Goal: Task Accomplishment & Management: Manage account settings

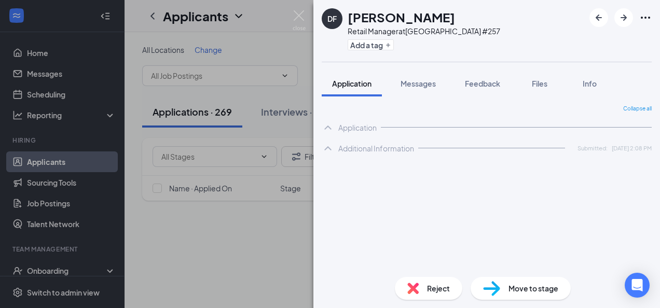
click at [235, 243] on div "DF [PERSON_NAME] Retail Manager at [GEOGRAPHIC_DATA] #257 Add a tag Application…" at bounding box center [330, 154] width 660 height 308
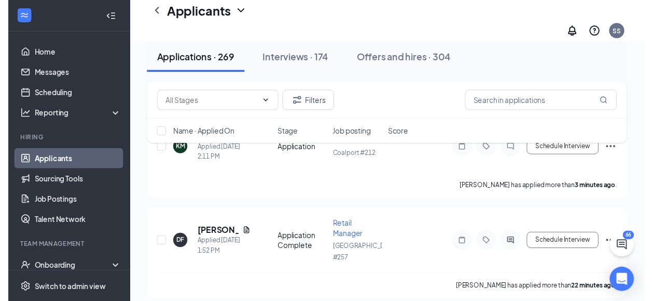
scroll to position [104, 0]
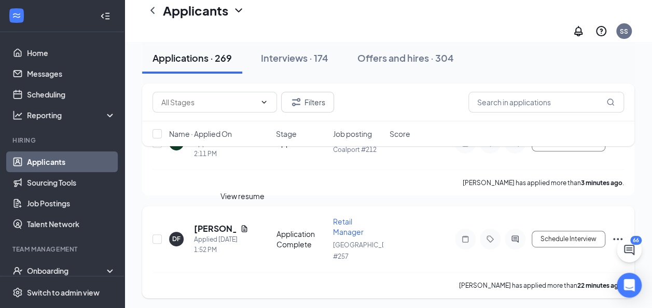
click at [240, 225] on icon "Document" at bounding box center [244, 229] width 8 height 8
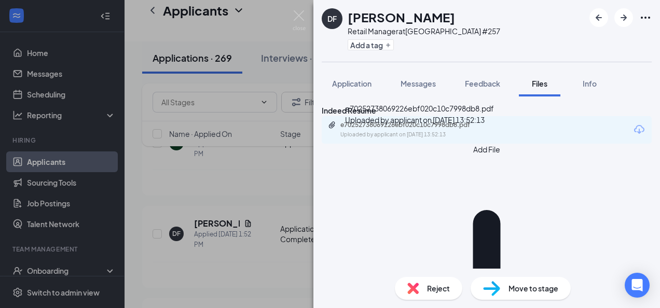
click at [392, 129] on div "e70252738069226ebf020c10c7998db8.pdf" at bounding box center [412, 125] width 145 height 8
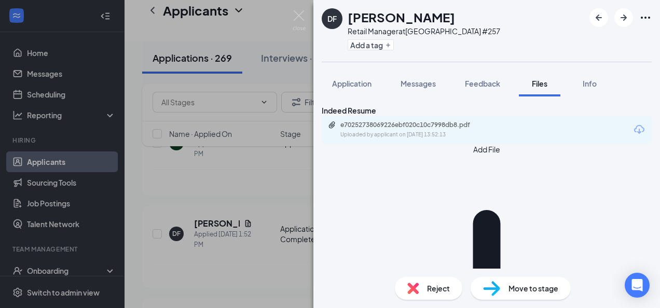
click at [222, 259] on div "DF [PERSON_NAME] Retail Manager at [GEOGRAPHIC_DATA] #257 Add a tag Application…" at bounding box center [330, 154] width 660 height 308
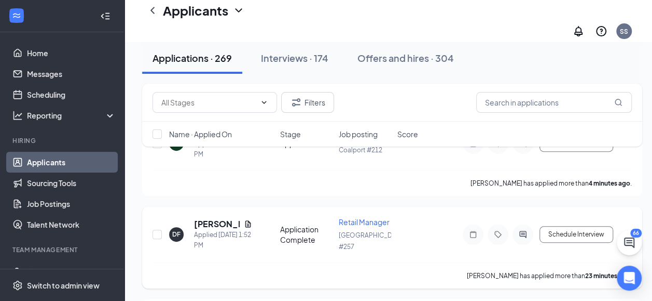
click at [242, 262] on div "[PERSON_NAME] has applied more than 23 minutes ago ." at bounding box center [393, 275] width 480 height 26
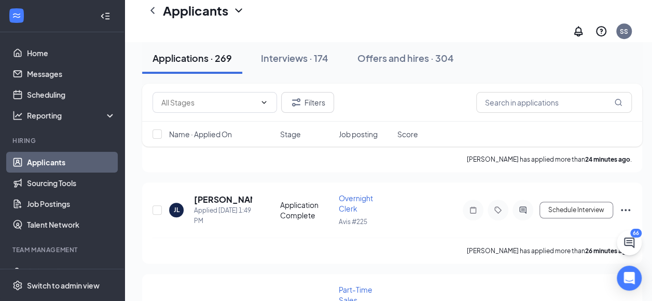
scroll to position [332, 0]
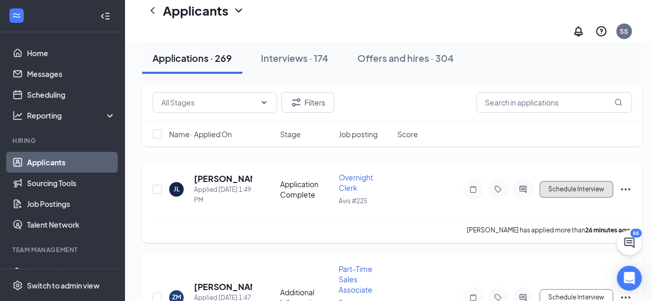
click at [570, 181] on button "Schedule Interview" at bounding box center [577, 189] width 74 height 17
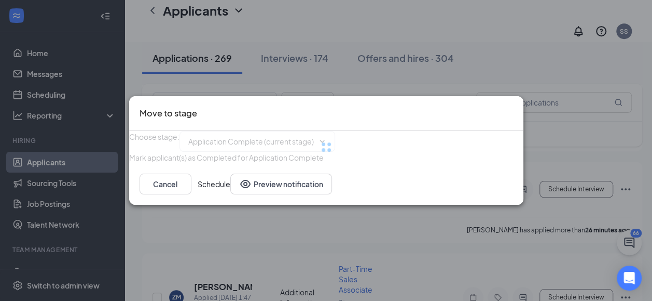
type input "Onsite Interview (next stage)"
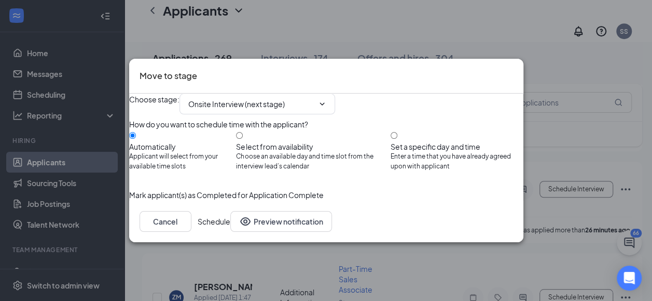
click at [230, 231] on button "Schedule" at bounding box center [214, 221] width 33 height 21
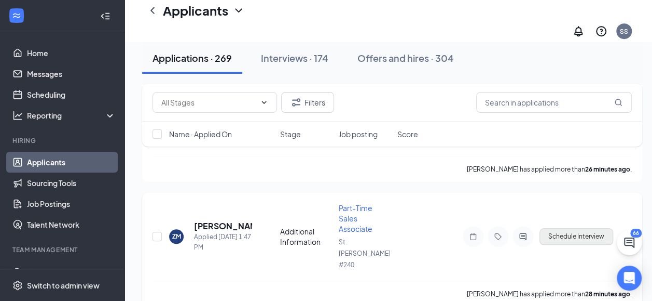
scroll to position [394, 0]
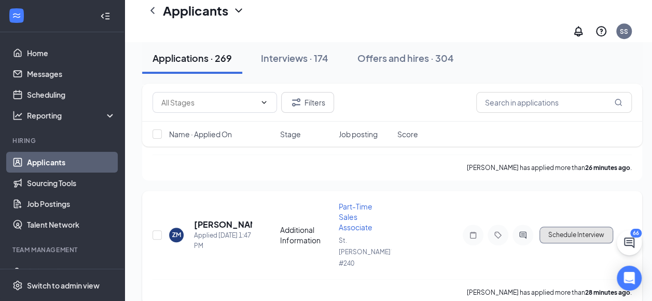
click at [584, 226] on button "Schedule Interview" at bounding box center [577, 234] width 74 height 17
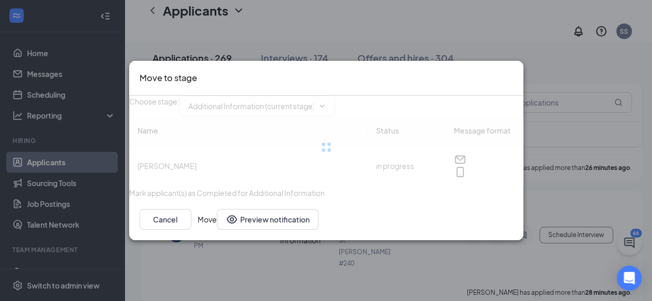
type input "Application Complete (next stage)"
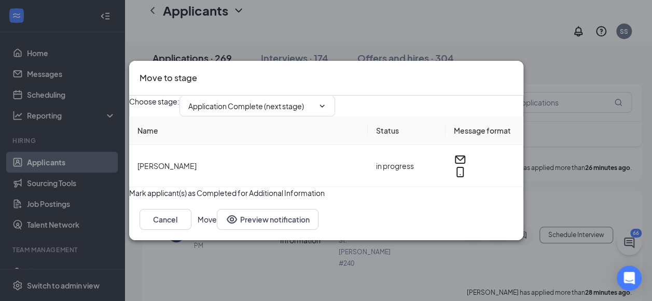
click at [513, 71] on icon "Cross" at bounding box center [513, 71] width 0 height 0
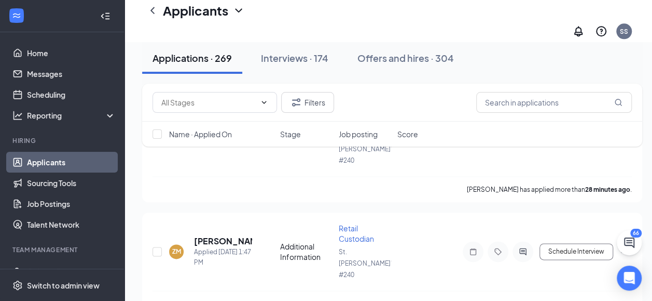
scroll to position [498, 0]
click at [558, 242] on button "Schedule Interview" at bounding box center [577, 250] width 74 height 17
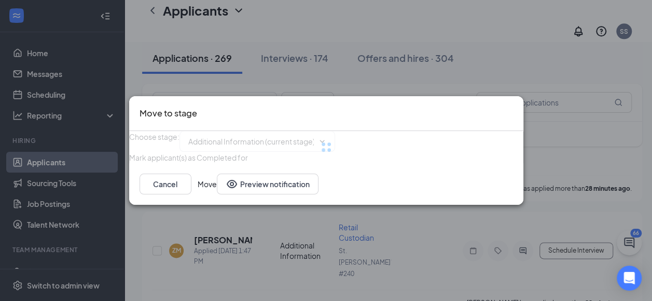
type input "Application Complete (next stage)"
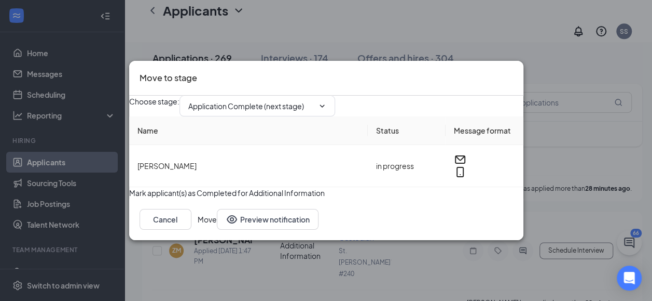
click at [513, 71] on icon "Cross" at bounding box center [513, 71] width 0 height 0
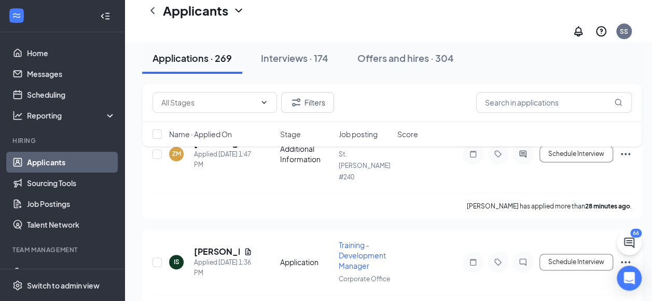
scroll to position [602, 0]
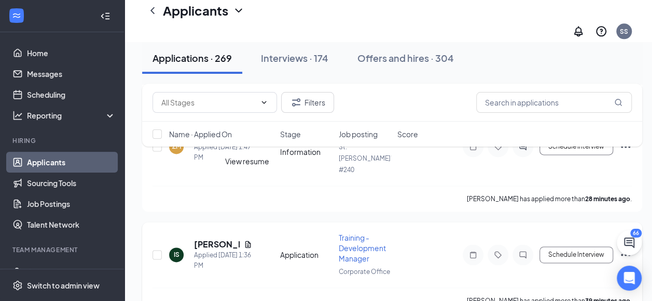
click at [247, 240] on icon "Document" at bounding box center [248, 244] width 8 height 8
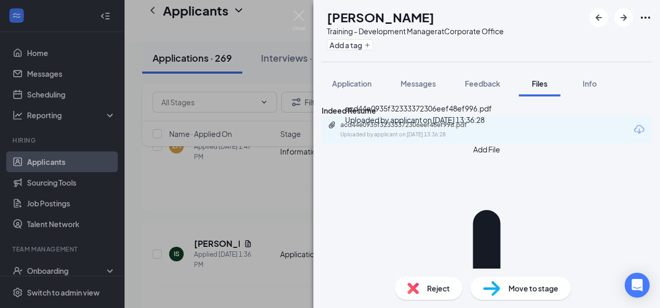
click at [363, 129] on div "acd44e0935f32333372306eef48ef996.pdf" at bounding box center [412, 125] width 145 height 8
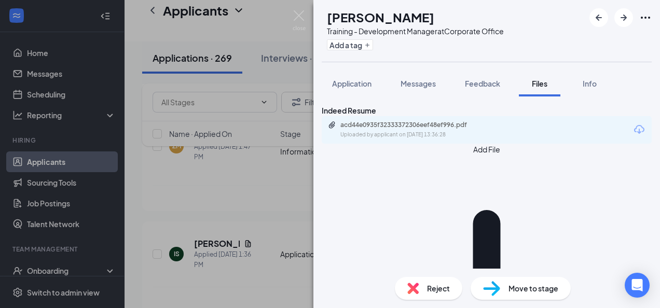
click at [238, 233] on div "IS [PERSON_NAME] Training - Development Manager at Corporate Office Add a tag A…" at bounding box center [330, 154] width 660 height 308
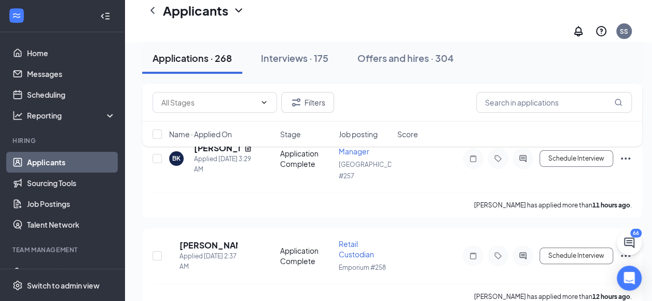
scroll to position [1991, 0]
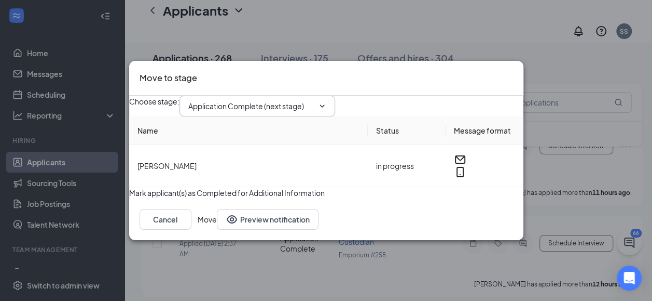
click at [272, 100] on input "Application Complete (next stage)" at bounding box center [251, 105] width 126 height 11
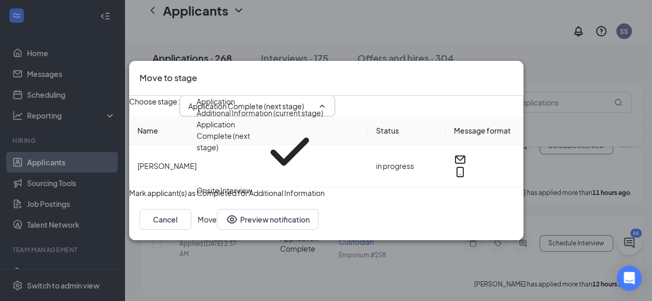
click at [252, 184] on div "Onsite Interview" at bounding box center [225, 189] width 56 height 11
type input "Onsite Interview"
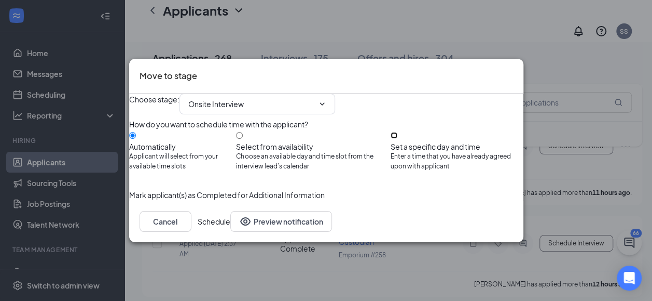
click at [398, 132] on input "Set a specific day and time Enter a time that you have already agreed upon with…" at bounding box center [394, 135] width 7 height 7
radio input "true"
radio input "false"
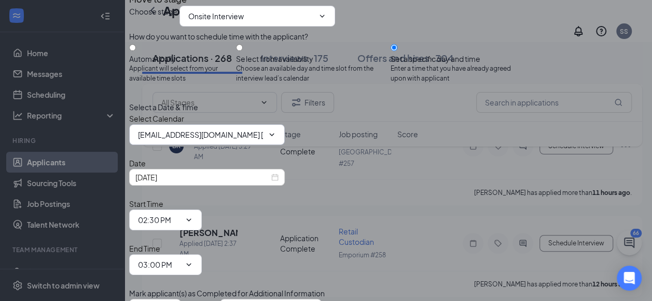
click at [254, 145] on span "[EMAIL_ADDRESS][DOMAIN_NAME] [EMAIL_ADDRESS][DOMAIN_NAME]'s Calendar" at bounding box center [207, 134] width 156 height 21
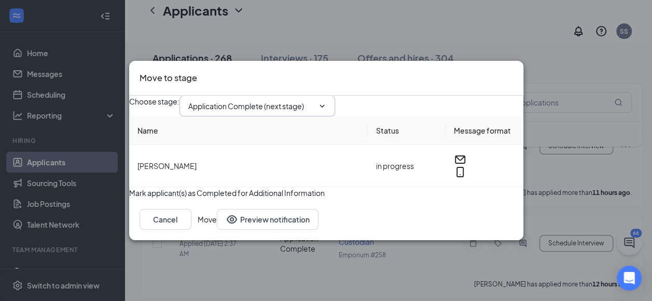
click at [261, 100] on input "Application Complete (next stage)" at bounding box center [251, 105] width 126 height 11
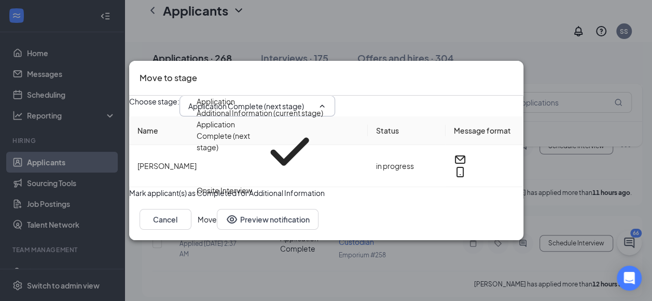
click at [236, 184] on div "Onsite Interview" at bounding box center [225, 189] width 56 height 11
type input "Onsite Interview"
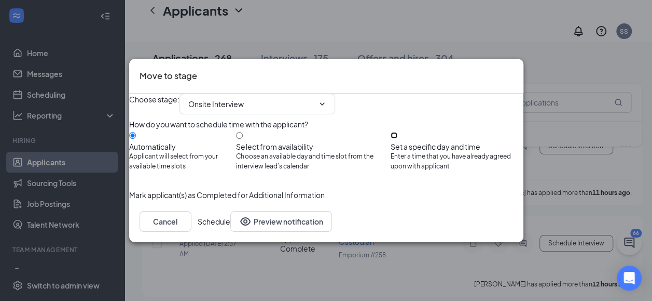
click at [398, 134] on input "Set a specific day and time Enter a time that you have already agreed upon with…" at bounding box center [394, 135] width 7 height 7
radio input "true"
radio input "false"
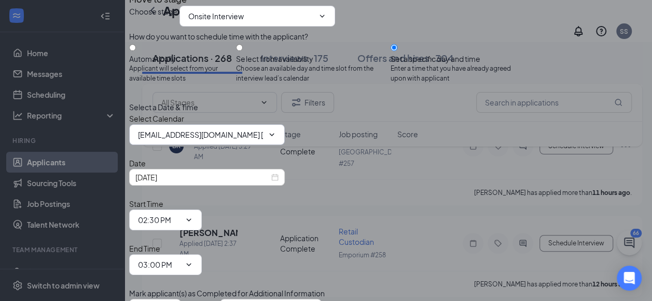
click at [276, 139] on span at bounding box center [271, 134] width 10 height 8
click at [276, 139] on icon "ChevronDown" at bounding box center [272, 134] width 8 height 8
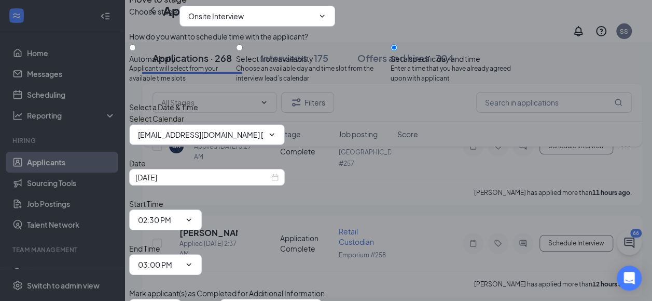
click at [276, 139] on icon "ChevronDown" at bounding box center [272, 134] width 8 height 8
click at [280, 145] on span "[EMAIL_ADDRESS][DOMAIN_NAME] [EMAIL_ADDRESS][DOMAIN_NAME]'s Calendar" at bounding box center [207, 134] width 156 height 21
drag, startPoint x: 283, startPoint y: 213, endPoint x: 285, endPoint y: 202, distance: 10.6
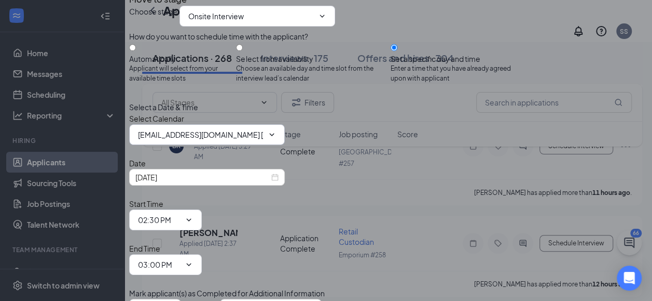
click at [285, 145] on span "[EMAIL_ADDRESS][DOMAIN_NAME] [EMAIL_ADDRESS][DOMAIN_NAME]'s Calendar" at bounding box center [207, 134] width 156 height 21
click at [283, 145] on span "[EMAIL_ADDRESS][DOMAIN_NAME] [EMAIL_ADDRESS][DOMAIN_NAME]'s Calendar" at bounding box center [207, 134] width 156 height 21
click at [242, 140] on input "[EMAIL_ADDRESS][DOMAIN_NAME] [EMAIL_ADDRESS][DOMAIN_NAME]'s Calendar" at bounding box center [201, 134] width 126 height 11
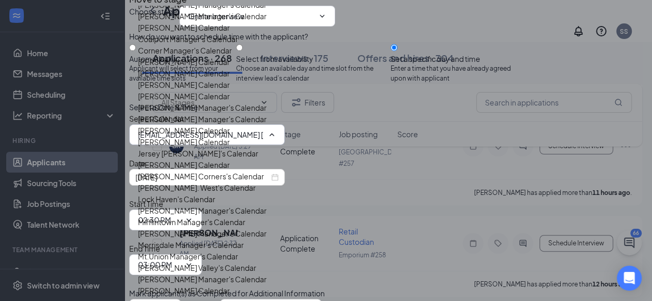
scroll to position [790, 0]
type input "Smethport Manager's Calendar"
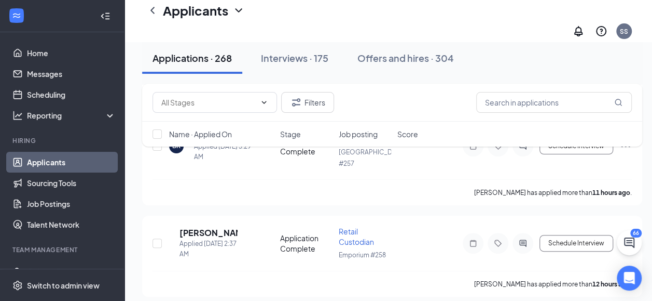
type input "Application Complete (next stage)"
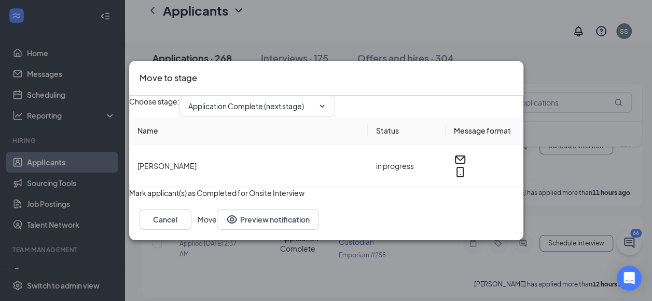
click at [516, 74] on icon "Cross" at bounding box center [519, 77] width 6 height 6
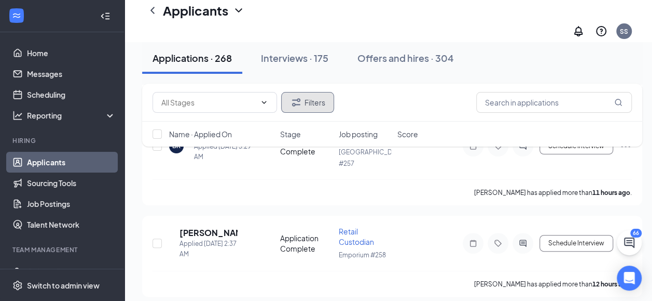
click at [306, 101] on button "Filters" at bounding box center [307, 102] width 53 height 21
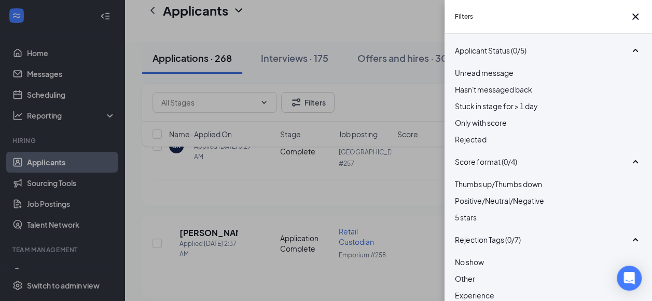
click at [285, 59] on div "Filters Applicant Status (0/5) Unread message Hasn't messaged back Stuck in sta…" at bounding box center [326, 150] width 652 height 301
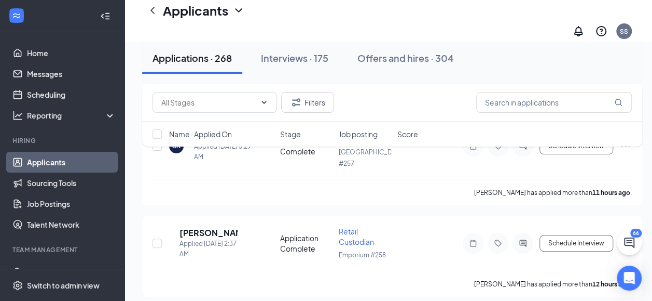
click at [285, 59] on div "Interviews · 175" at bounding box center [294, 57] width 67 height 13
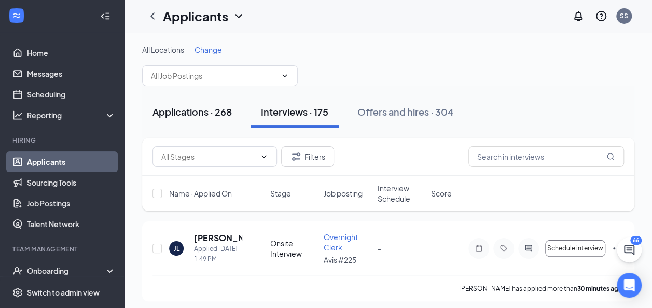
click at [181, 116] on div "Applications · 268" at bounding box center [192, 111] width 79 height 13
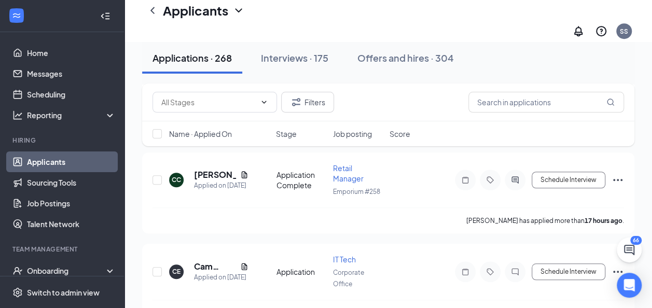
scroll to position [2393, 0]
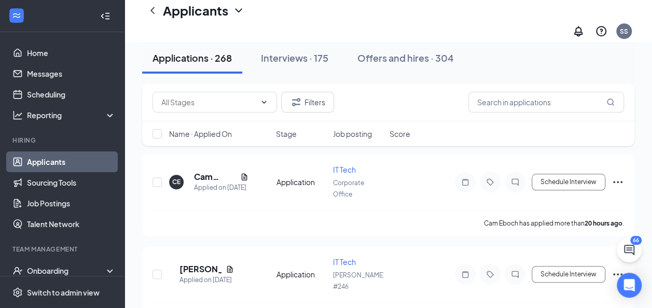
click at [650, 305] on div "All Locations Change Applications · 268 Interviews · 175 Offers and hires · 304…" at bounding box center [389, 230] width 528 height 5163
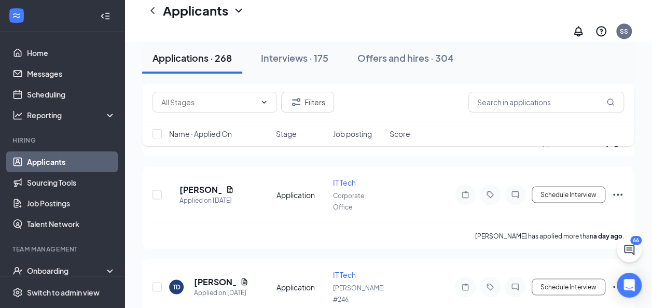
scroll to position [2760, 0]
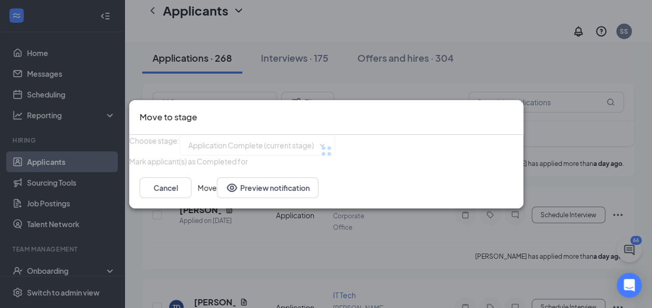
type input "Onsite Interview (next stage)"
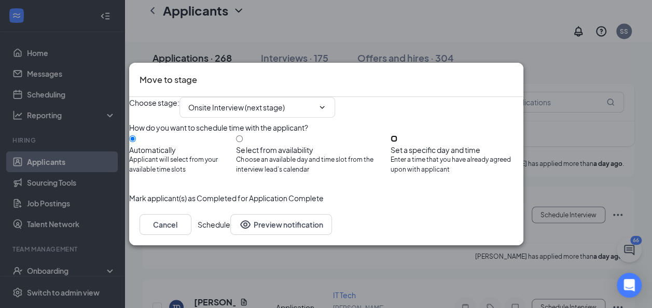
click at [398, 138] on input "Set a specific day and time Enter a time that you have already agreed upon with…" at bounding box center [394, 138] width 7 height 7
radio input "true"
radio input "false"
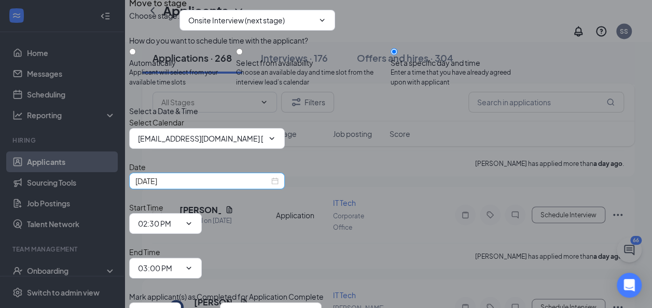
click at [279, 182] on div "[DATE]" at bounding box center [206, 180] width 143 height 11
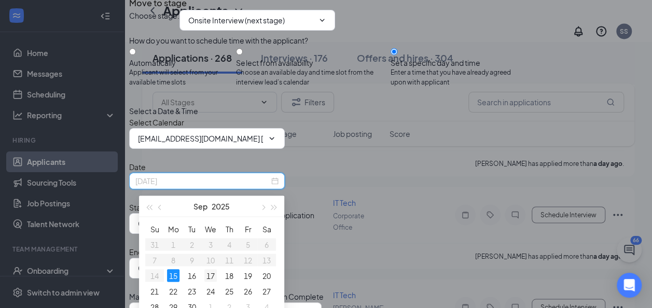
type input "[DATE]"
click at [212, 274] on div "17" at bounding box center [211, 275] width 12 height 12
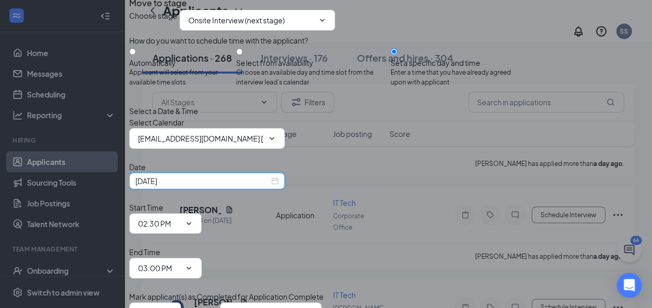
click at [193, 220] on icon "ChevronDown" at bounding box center [189, 224] width 8 height 8
click at [181, 218] on input "02:30 PM" at bounding box center [159, 223] width 43 height 11
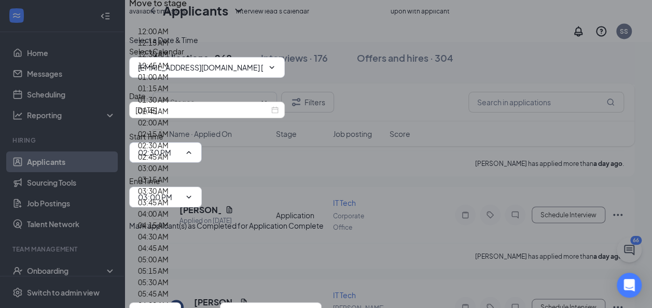
scroll to position [952, 0]
type input "10:15 AM"
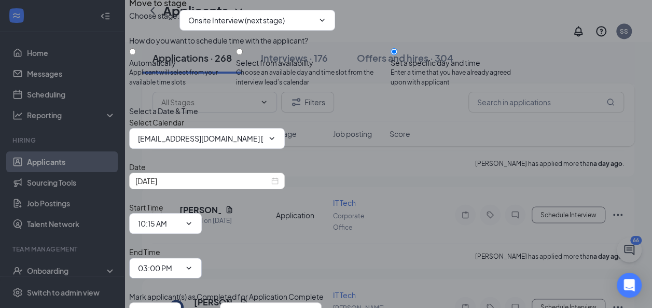
click at [202, 258] on span "03:00 PM" at bounding box center [165, 268] width 73 height 21
click at [193, 264] on icon "ChevronDown" at bounding box center [189, 268] width 8 height 8
click at [181, 263] on input "03:00 PM" at bounding box center [159, 268] width 43 height 11
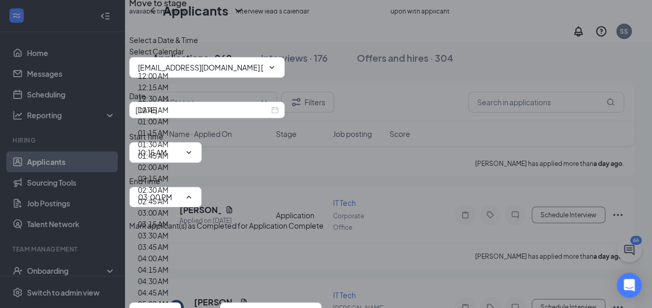
scroll to position [1005, 0]
type input "10:30 AM"
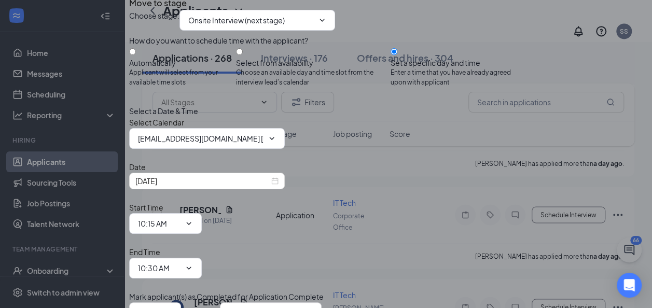
click at [220, 303] on button "Schedule" at bounding box center [203, 313] width 33 height 21
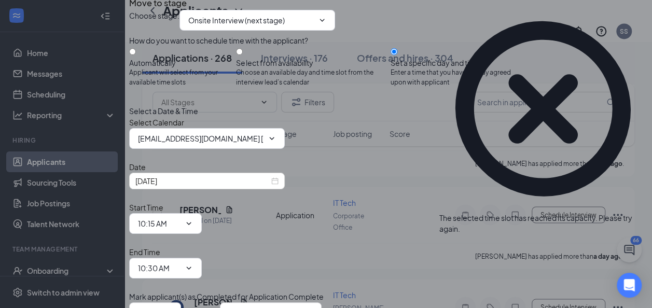
click at [220, 303] on button "Schedule" at bounding box center [203, 313] width 33 height 21
click at [181, 218] on input "10:15 AM" at bounding box center [159, 223] width 43 height 11
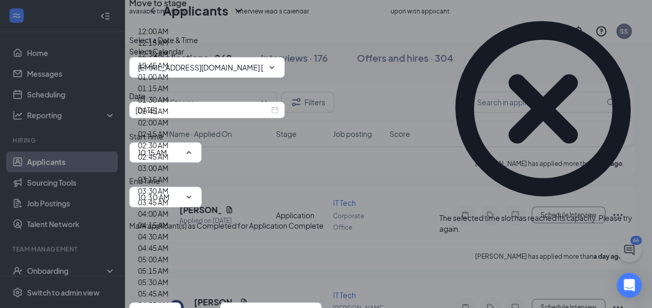
type input "10:00 AM"
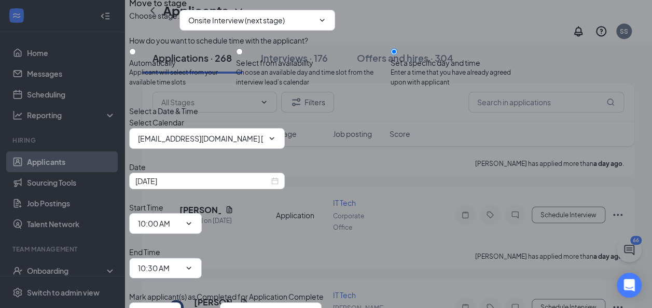
click at [202, 258] on span "10:30 AM 12:00 AM 12:15 AM 12:30 AM 12:45 AM 01:00 AM 01:15 AM 01:30 AM 01:45 A…" at bounding box center [165, 268] width 73 height 21
click at [193, 264] on icon "ChevronDown" at bounding box center [189, 268] width 8 height 8
click at [181, 263] on input "10:30 AM" at bounding box center [159, 268] width 43 height 11
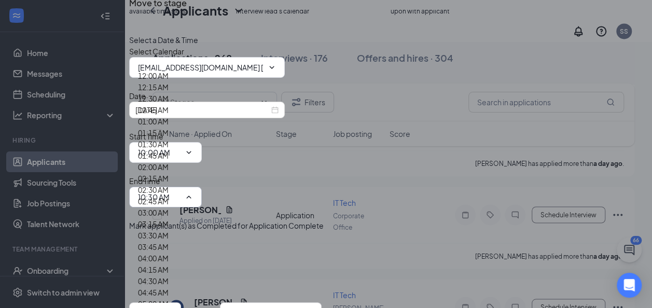
scroll to position [984, 0]
type input "10:15 AM"
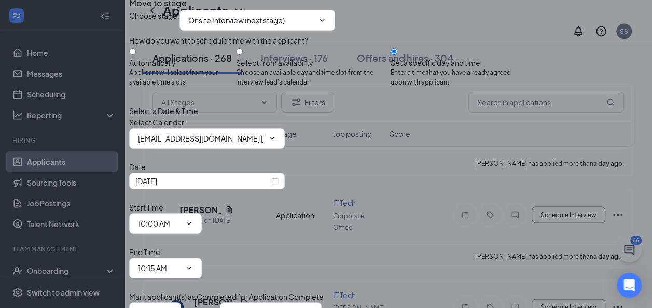
click at [220, 303] on button "Schedule" at bounding box center [203, 313] width 33 height 21
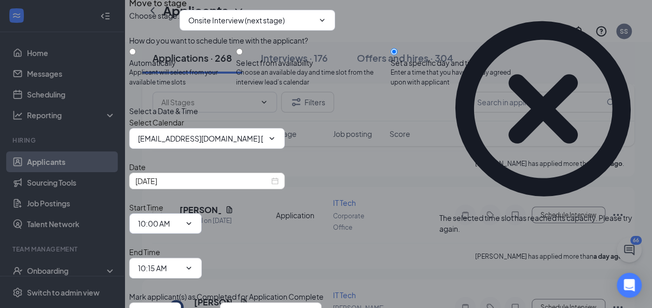
click at [193, 220] on icon "ChevronDown" at bounding box center [189, 224] width 8 height 8
click at [202, 213] on span "10:00 AM 12:00 AM 12:15 AM 12:30 AM 12:45 AM 01:00 AM 01:15 AM 01:30 AM 01:45 A…" at bounding box center [165, 223] width 73 height 21
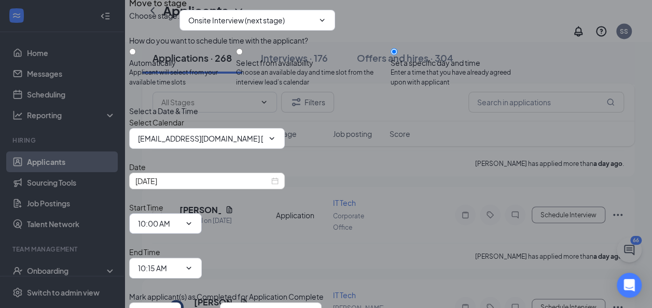
click at [181, 218] on input "10:00 AM" at bounding box center [159, 223] width 43 height 11
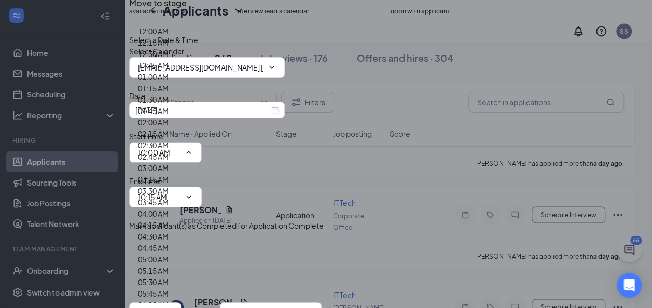
type input "11:00 AM"
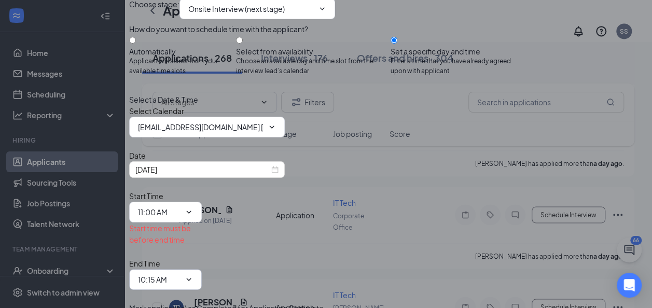
click at [181, 274] on input "10:15 AM" at bounding box center [159, 279] width 43 height 11
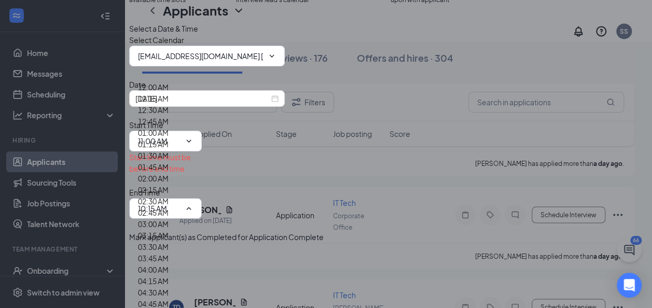
type input "11:15 AM"
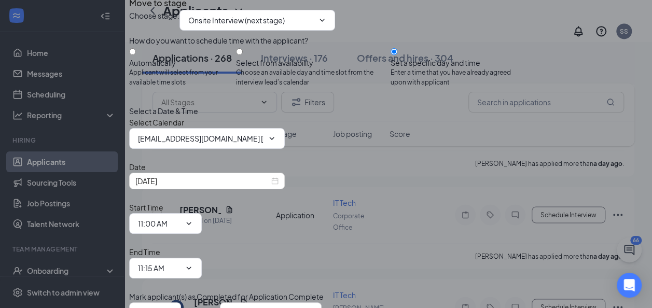
click at [220, 303] on button "Schedule" at bounding box center [203, 313] width 33 height 21
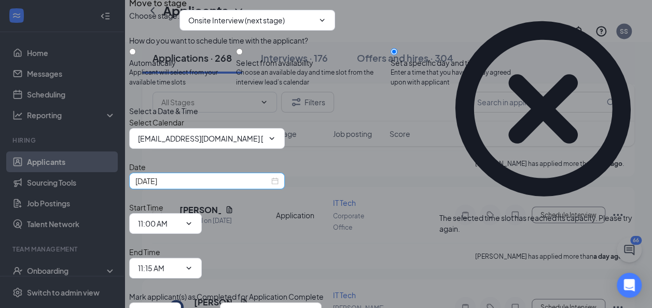
click at [279, 182] on div "[DATE]" at bounding box center [206, 180] width 143 height 11
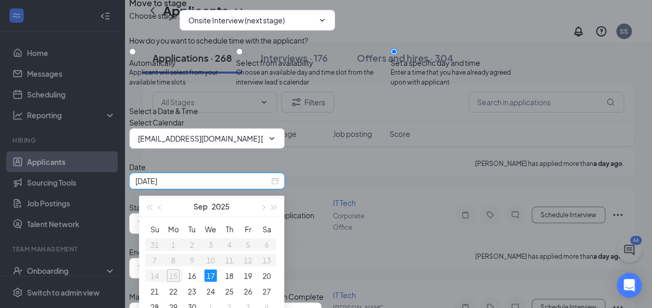
click at [264, 140] on input "[EMAIL_ADDRESS][DOMAIN_NAME] [EMAIL_ADDRESS][DOMAIN_NAME]'s Calendar" at bounding box center [201, 138] width 126 height 11
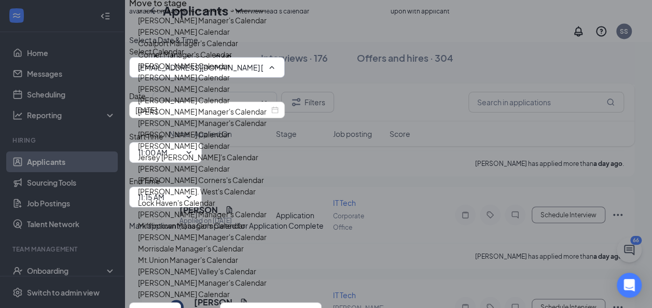
scroll to position [272, 0]
click at [223, 163] on div "Jersey [PERSON_NAME]'s Calendar" at bounding box center [279, 157] width 283 height 11
type input "Jersey [PERSON_NAME]'s Calendar"
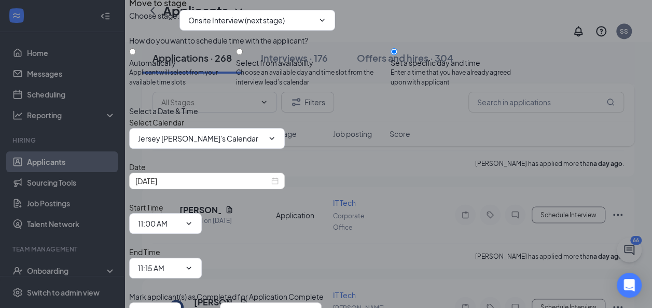
click at [220, 303] on button "Schedule" at bounding box center [203, 313] width 33 height 21
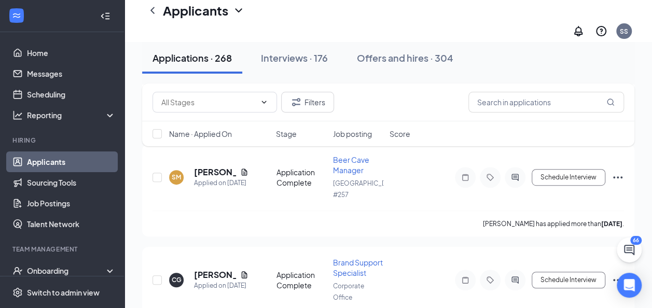
scroll to position [4144, 0]
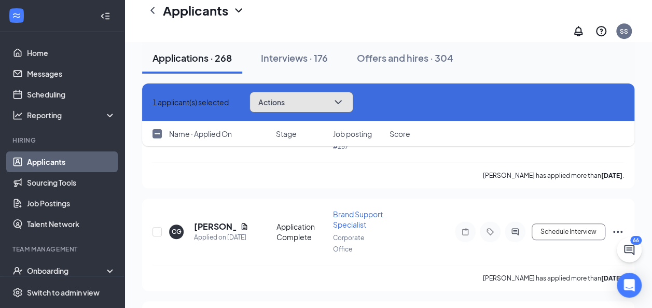
click at [330, 107] on button "Actions" at bounding box center [302, 102] width 104 height 21
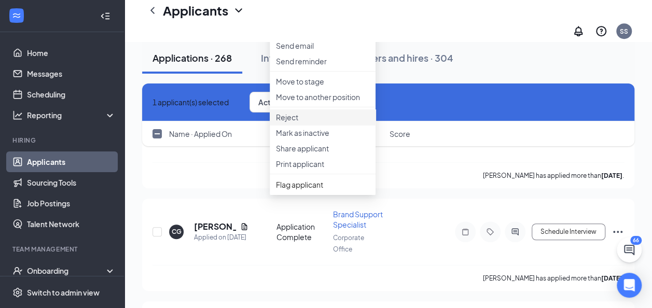
click at [304, 122] on p "Reject" at bounding box center [322, 117] width 93 height 10
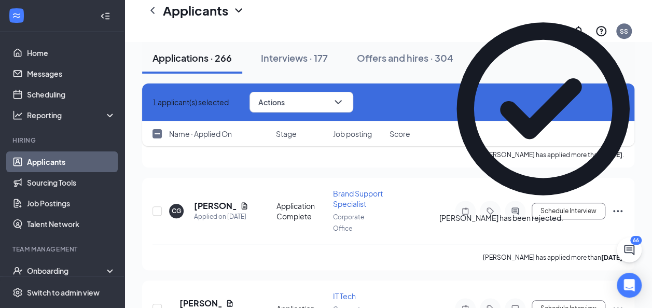
scroll to position [4185, 0]
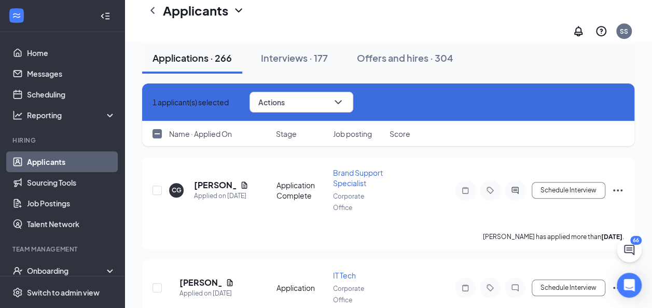
checkbox input "false"
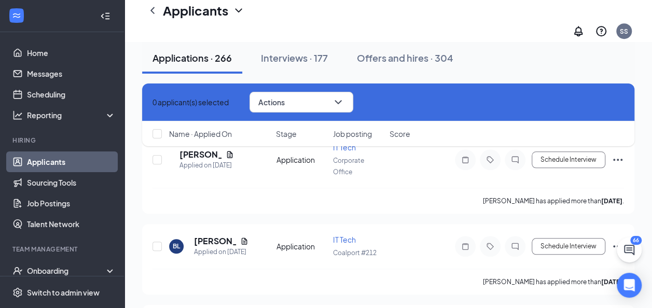
scroll to position [4434, 0]
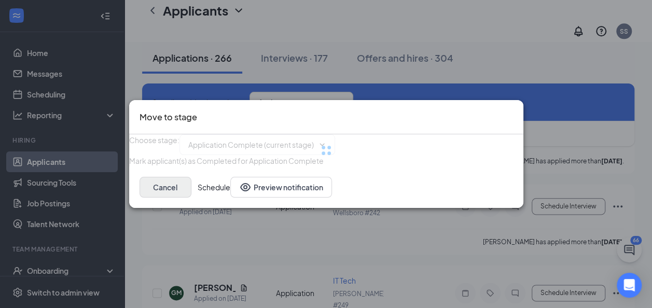
type input "Onsite Interview (next stage)"
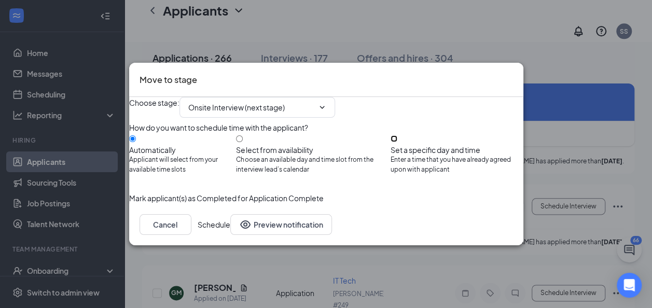
click at [398, 139] on input "Set a specific day and time Enter a time that you have already agreed upon with…" at bounding box center [394, 138] width 7 height 7
radio input "true"
radio input "false"
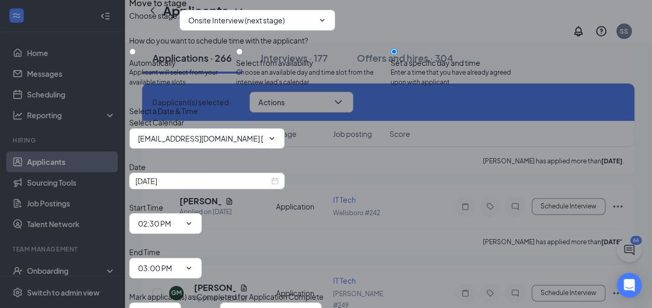
click at [213, 144] on input "[EMAIL_ADDRESS][DOMAIN_NAME] [EMAIL_ADDRESS][DOMAIN_NAME]'s Calendar" at bounding box center [201, 138] width 126 height 11
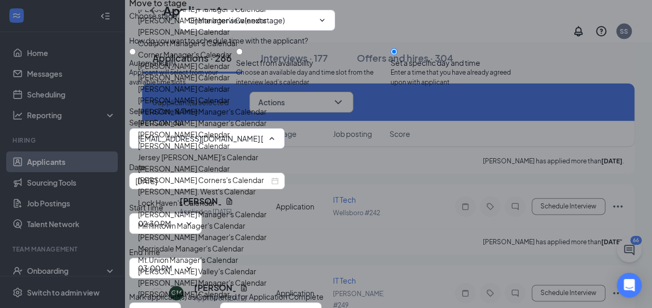
scroll to position [272, 0]
click at [221, 152] on div "Jersey [PERSON_NAME]'s Calendar" at bounding box center [279, 157] width 283 height 11
type input "Jersey [PERSON_NAME]'s Calendar"
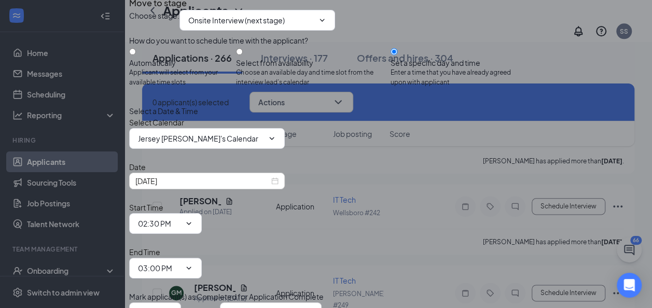
scroll to position [69, 0]
click at [193, 220] on icon "ChevronDown" at bounding box center [189, 224] width 8 height 8
click at [181, 218] on input "02:30 PM" at bounding box center [159, 223] width 43 height 11
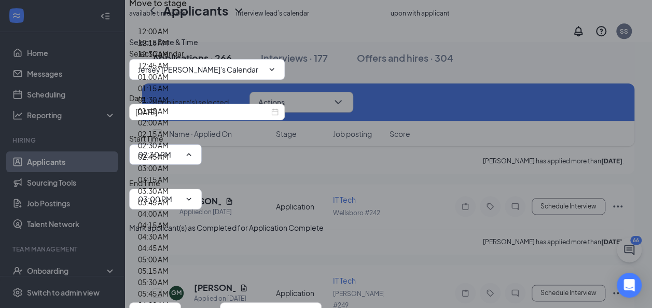
scroll to position [952, 0]
click at [279, 118] on div "[DATE]" at bounding box center [206, 111] width 143 height 11
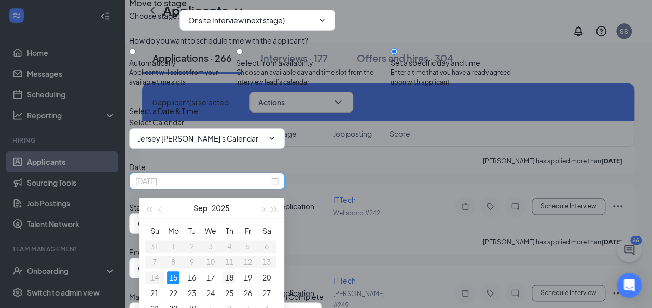
type input "[DATE]"
click at [231, 278] on div "18" at bounding box center [229, 277] width 12 height 12
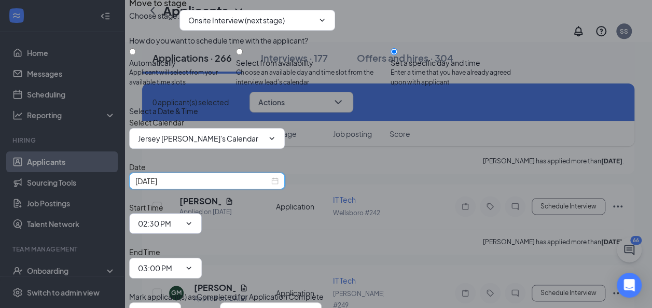
click at [193, 220] on icon "ChevronDown" at bounding box center [189, 224] width 8 height 8
click at [181, 218] on input "02:30 PM" at bounding box center [159, 223] width 43 height 11
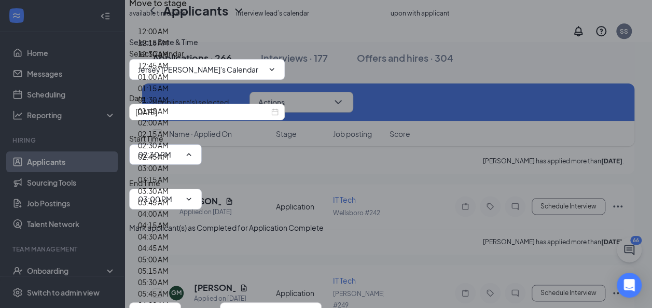
type input "10:15 AM"
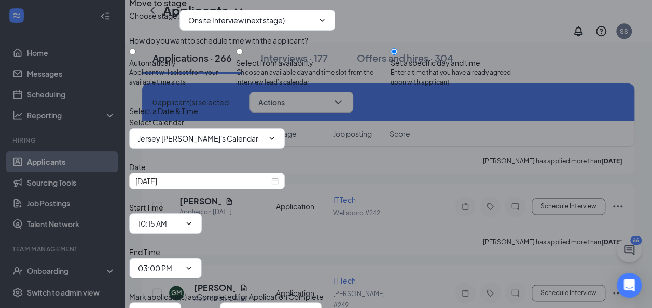
click at [181, 263] on input "03:00 PM" at bounding box center [159, 268] width 43 height 11
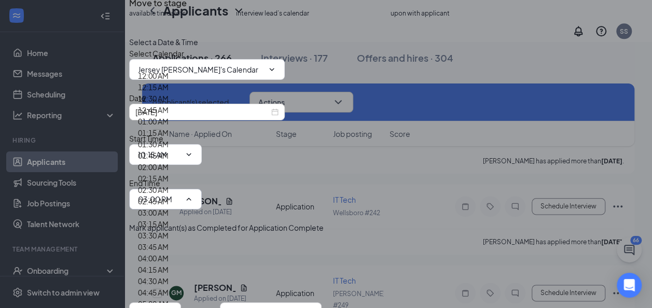
type input "11:00 AM"
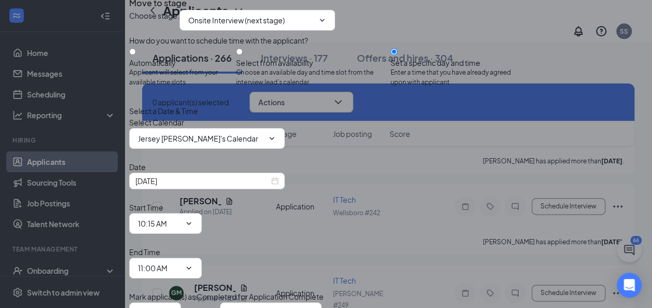
click at [220, 303] on button "Schedule" at bounding box center [203, 313] width 33 height 21
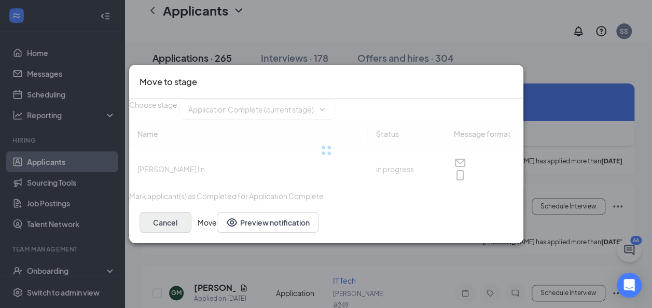
type input "Onsite Interview (next stage)"
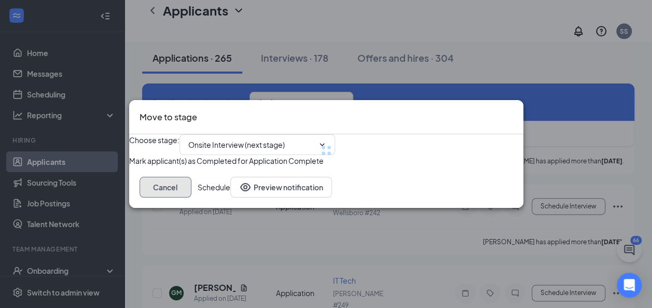
click at [425, 209] on div "Move to stage Choose stage : Onsite Interview (next stage) Mark applicant(s) as…" at bounding box center [326, 154] width 394 height 108
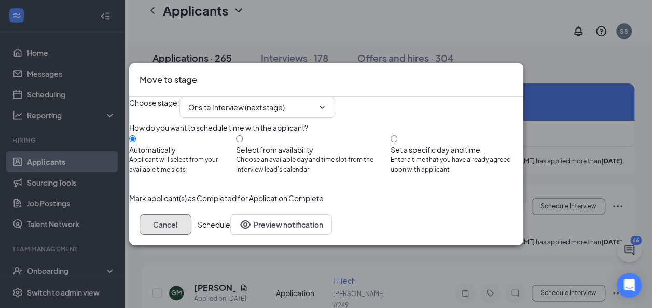
click at [192, 235] on button "Cancel" at bounding box center [166, 224] width 52 height 21
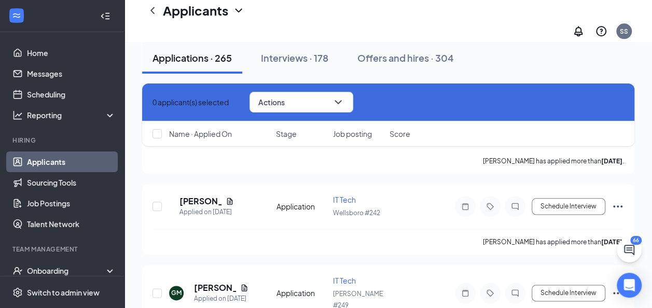
checkbox input "true"
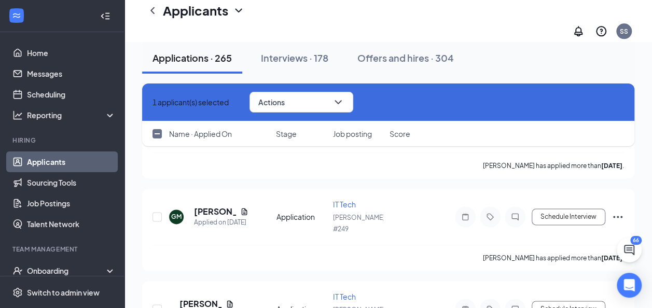
scroll to position [4517, 0]
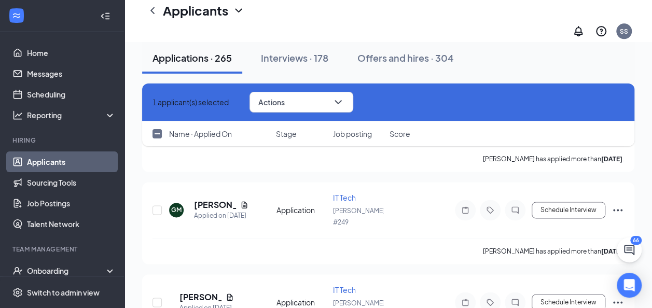
checkbox input "true"
click at [308, 104] on button "Actions" at bounding box center [302, 102] width 104 height 21
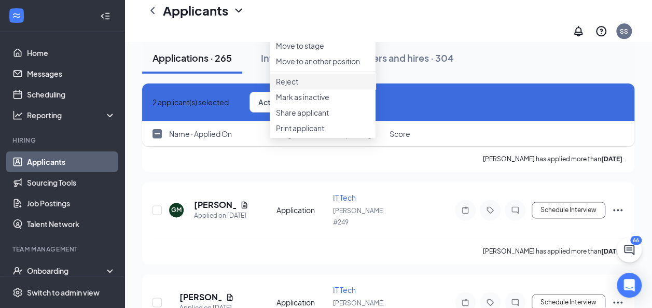
click at [297, 87] on p "Reject" at bounding box center [322, 81] width 93 height 10
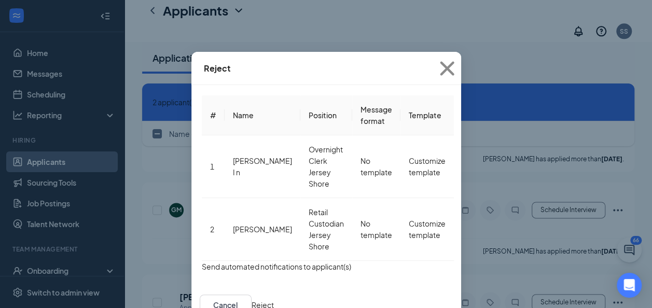
click at [202, 261] on button "button" at bounding box center [202, 266] width 0 height 11
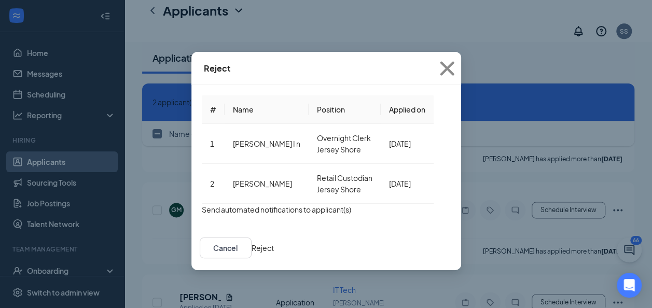
click at [274, 251] on button "Reject" at bounding box center [263, 247] width 22 height 11
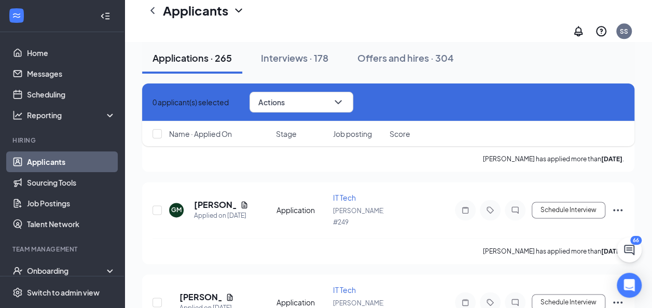
checkbox input "false"
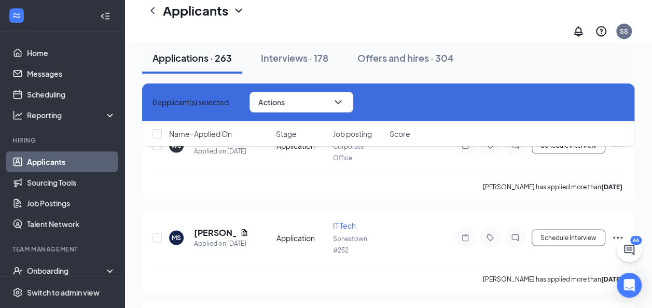
scroll to position [4849, 0]
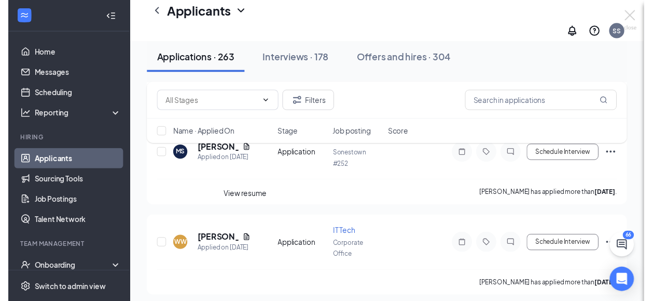
scroll to position [4632, 0]
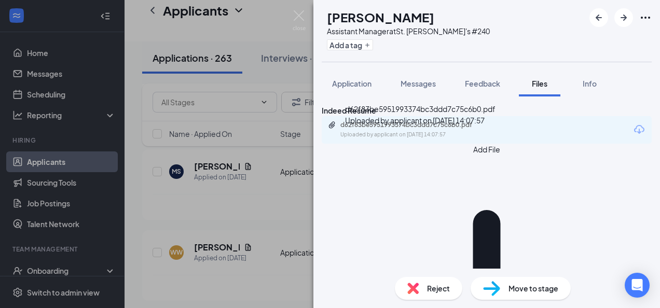
click at [373, 129] on div "d62f83be5951993374bc3ddd7c75c6b0.pdf" at bounding box center [412, 125] width 145 height 8
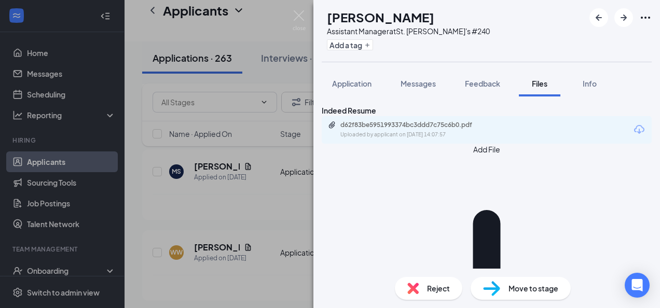
click at [273, 252] on div "[PERSON_NAME] Assistant Manager at [GEOGRAPHIC_DATA][PERSON_NAME]'s #240 Add a …" at bounding box center [330, 154] width 660 height 308
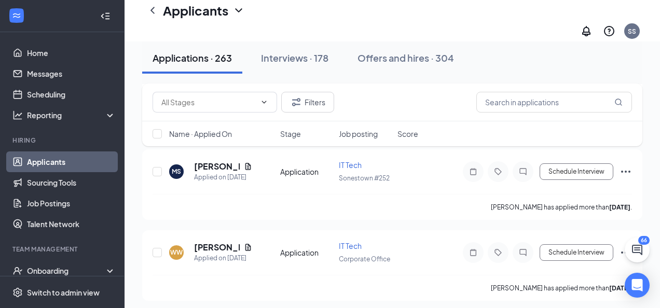
click at [270, 269] on div "TG [PERSON_NAME] Applied [DATE] 2:19 PM Application IT Tech [GEOGRAPHIC_DATA] .…" at bounding box center [392, 173] width 500 height 9168
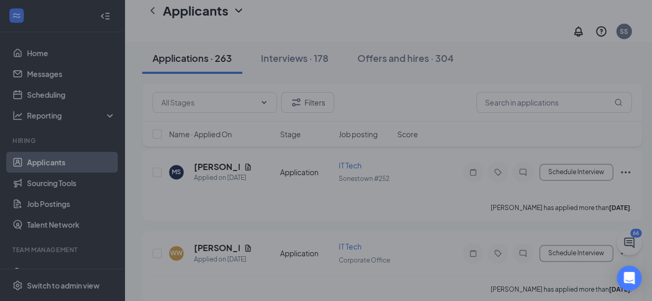
click at [565, 211] on div "Move to stage Choose stage : Additional Information (current stage) Name Status…" at bounding box center [326, 150] width 652 height 301
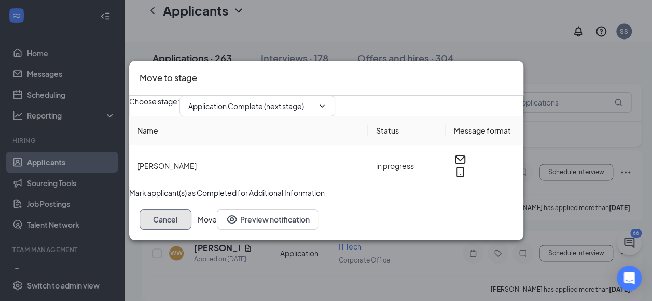
click at [192, 229] on button "Cancel" at bounding box center [166, 219] width 52 height 21
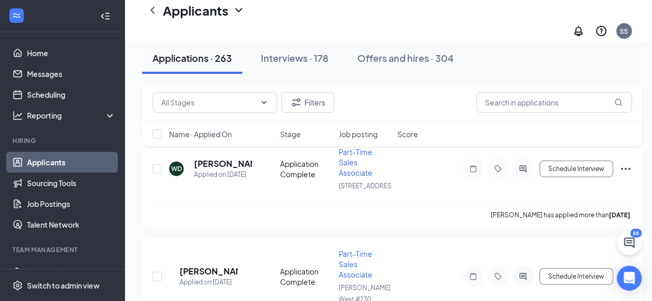
scroll to position [5130, 0]
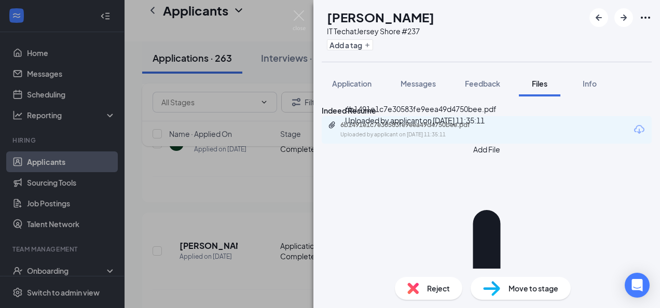
click at [408, 129] on div "6b1491e1c7e30583fe9eea49d4750bee.pdf" at bounding box center [412, 125] width 145 height 8
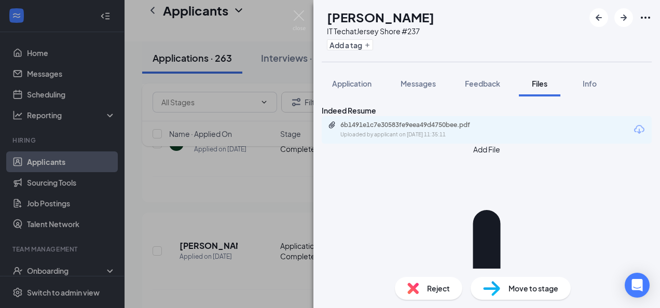
click at [225, 193] on div "AL [PERSON_NAME] IT Tech at [GEOGRAPHIC_DATA] #237 Add a tag Application Messag…" at bounding box center [330, 154] width 660 height 308
click at [230, 264] on div "AL [PERSON_NAME] IT Tech at [GEOGRAPHIC_DATA] #237 Add a tag Application Messag…" at bounding box center [330, 154] width 660 height 308
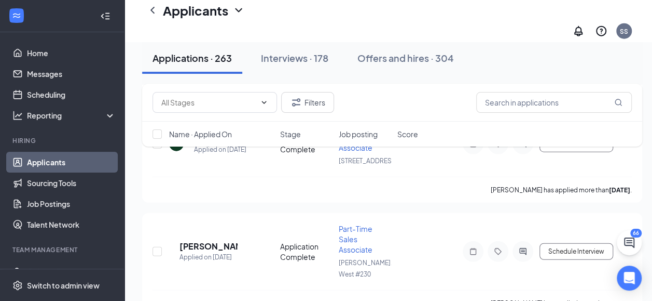
checkbox input "true"
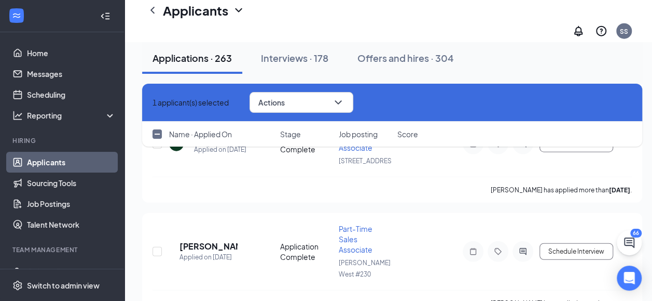
checkbox input "true"
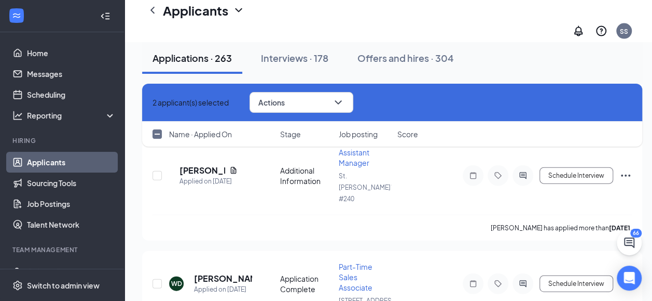
scroll to position [4985, 0]
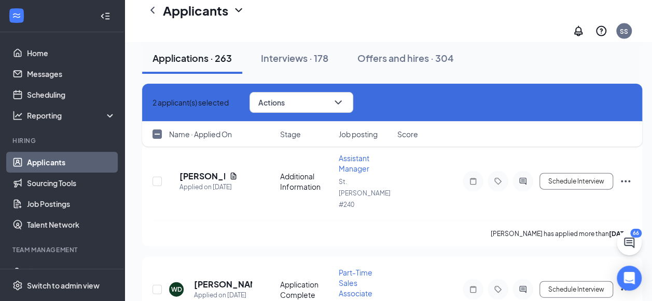
checkbox input "true"
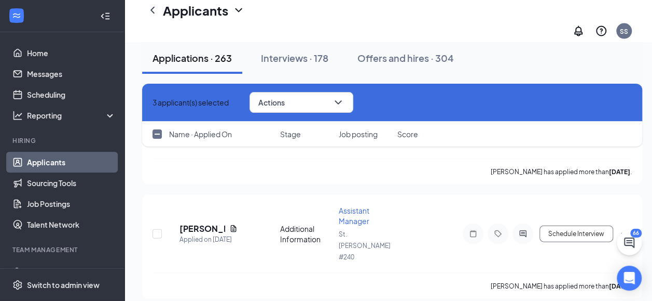
scroll to position [4923, 0]
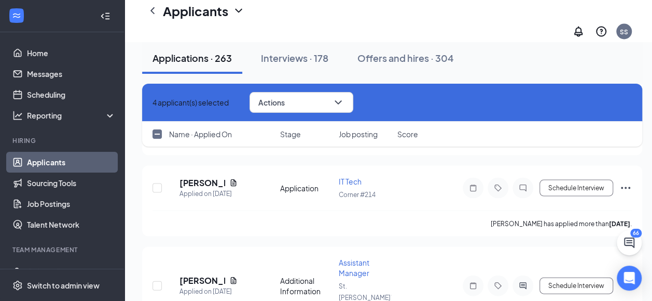
scroll to position [4860, 0]
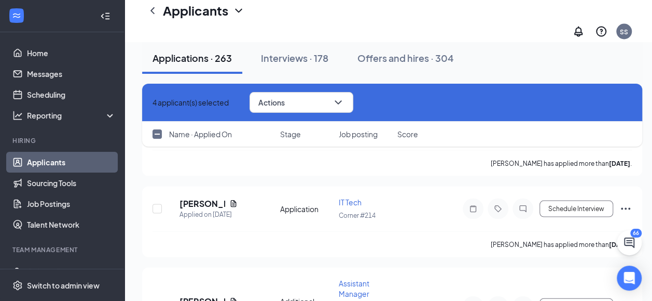
checkbox input "true"
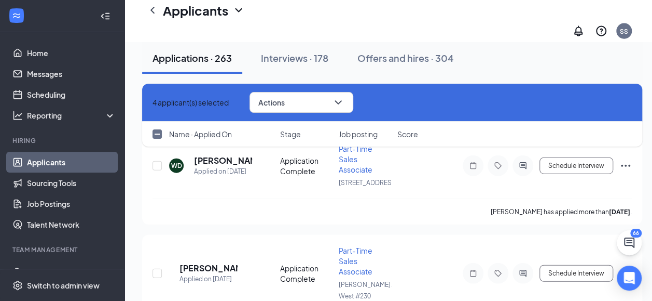
scroll to position [5109, 0]
checkbox input "false"
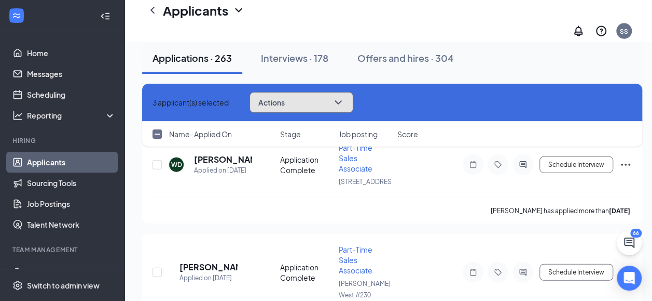
click at [307, 100] on button "Actions" at bounding box center [302, 102] width 104 height 21
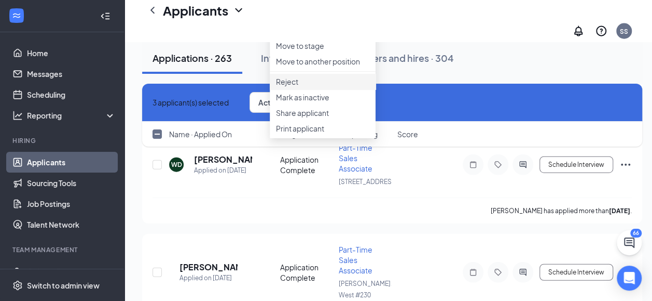
click at [291, 87] on p "Reject" at bounding box center [322, 81] width 93 height 10
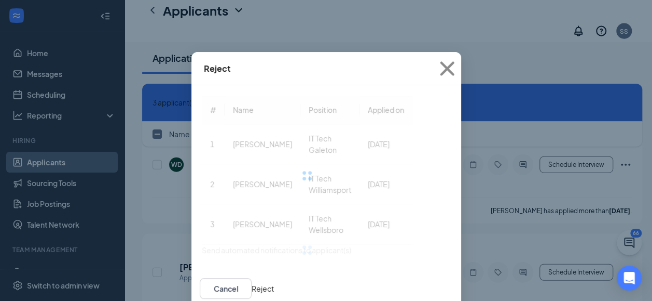
click at [291, 112] on div at bounding box center [307, 176] width 211 height 160
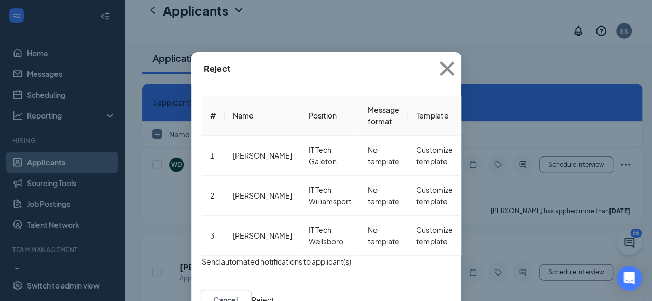
click at [202, 255] on button "button" at bounding box center [202, 260] width 0 height 11
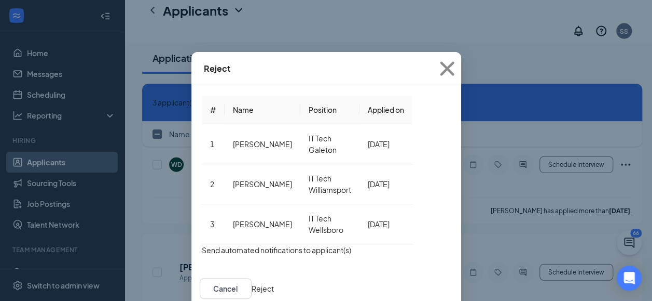
click at [274, 288] on button "Reject" at bounding box center [263, 287] width 22 height 11
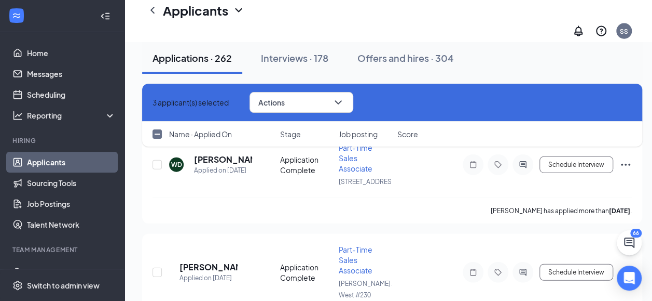
checkbox input "false"
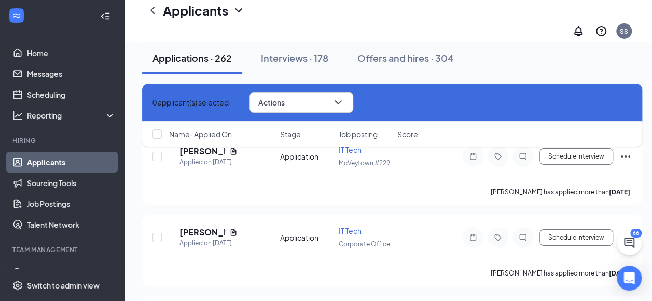
scroll to position [5698, 0]
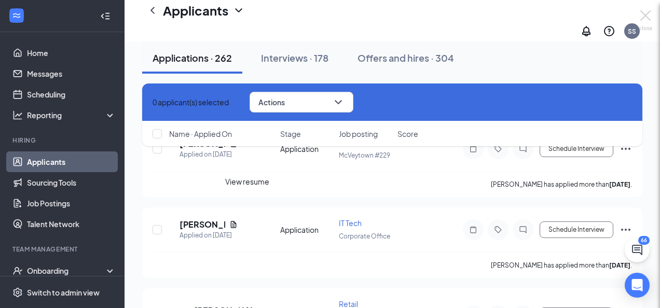
click at [246, 201] on div at bounding box center [330, 154] width 660 height 308
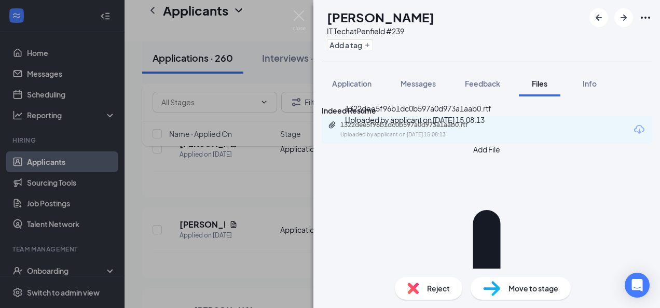
click at [367, 129] on div "1322dee5f96b1dc0b597a0d973a1aab0.rtf" at bounding box center [412, 125] width 145 height 8
click at [369, 139] on div "1322dee5f96b1dc0b597a0d973a1aab0.rtf Uploaded by applicant on [DATE] 15:08:13" at bounding box center [412, 130] width 168 height 18
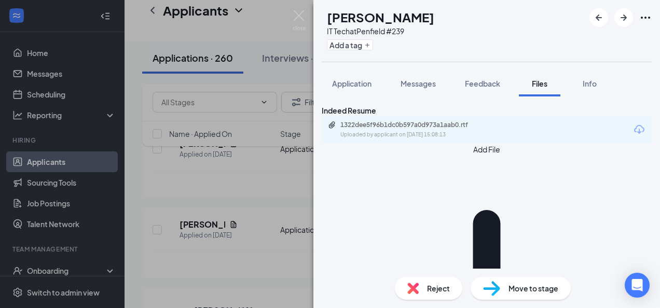
click at [234, 241] on div "KK [PERSON_NAME] IT Tech at [GEOGRAPHIC_DATA] #239 Add a tag Application Messag…" at bounding box center [330, 154] width 660 height 308
click at [626, 23] on div "SS" at bounding box center [632, 31] width 16 height 16
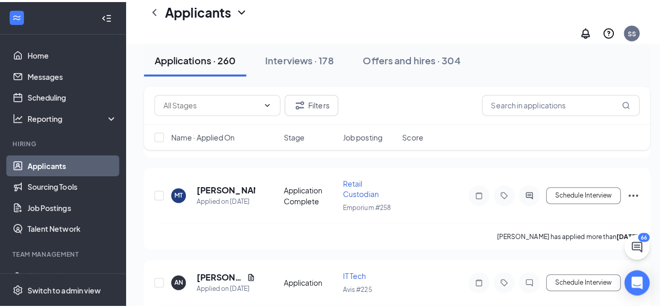
scroll to position [5843, 0]
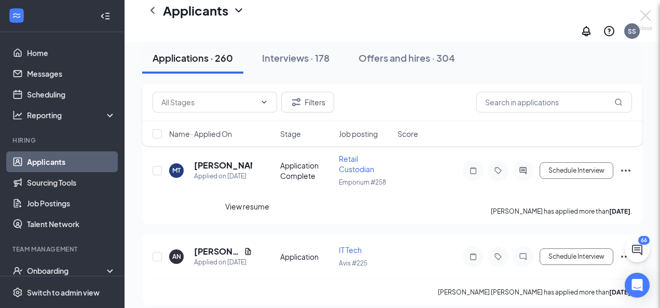
click at [246, 212] on div "View resume" at bounding box center [247, 206] width 44 height 11
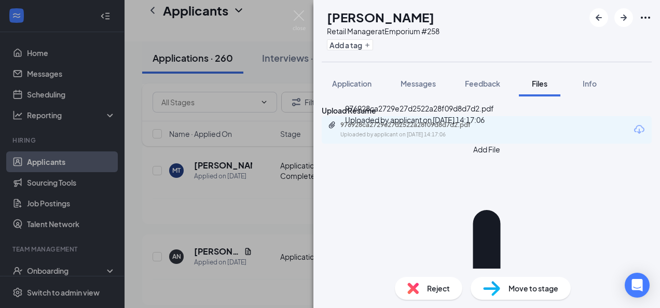
drag, startPoint x: 246, startPoint y: 212, endPoint x: 373, endPoint y: 145, distance: 143.0
click at [373, 139] on div "Uploaded by applicant on [DATE] 14:17:06" at bounding box center [418, 135] width 156 height 8
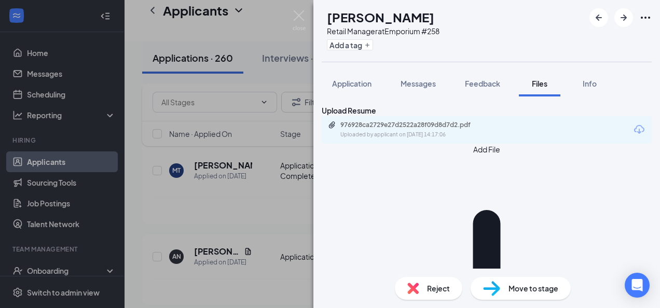
click at [213, 259] on div "PM [PERSON_NAME] Retail Manager at Emporium #258 Add a tag Application Messages…" at bounding box center [330, 154] width 660 height 308
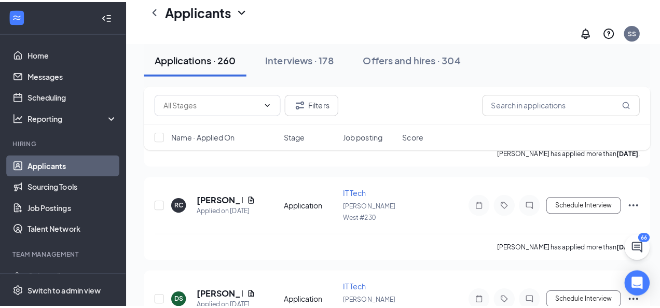
scroll to position [7608, 0]
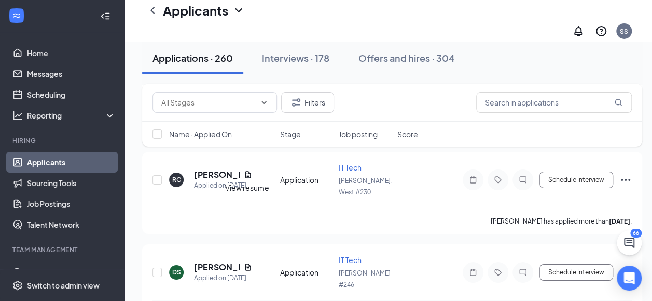
click at [211, 208] on div at bounding box center [326, 150] width 652 height 301
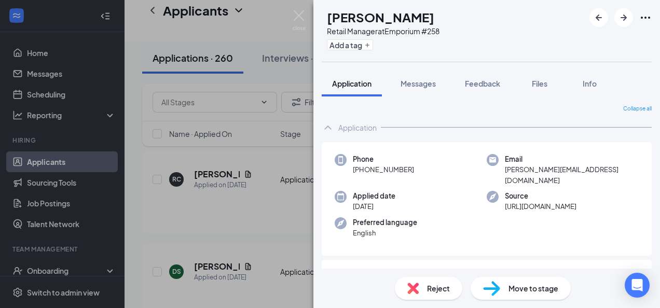
click at [248, 211] on div "SM [PERSON_NAME] Retail Manager at Emporium #258 Add a tag Application Messages…" at bounding box center [330, 154] width 660 height 308
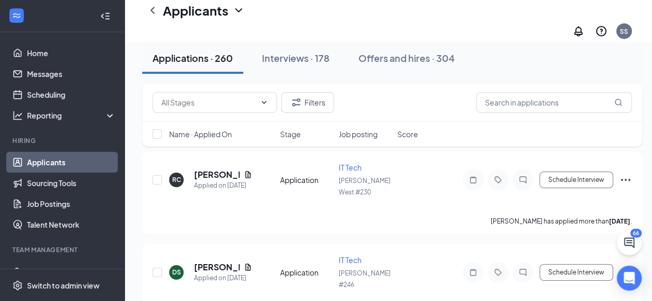
click at [247, 207] on div "SM [PERSON_NAME] Retail Manager at Emporium #258 Add a tag Application Messages…" at bounding box center [326, 150] width 652 height 301
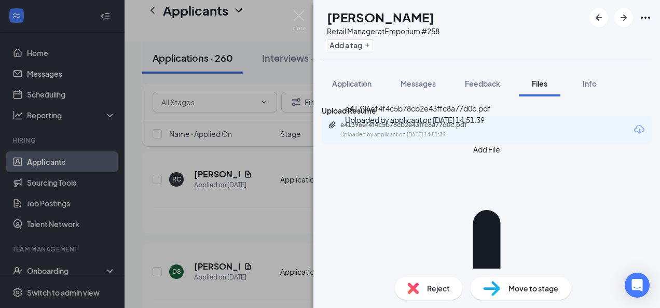
click at [389, 129] on div "e41396ef4f4c5b78cb2e43ffc8a77d0c.pdf" at bounding box center [412, 125] width 145 height 8
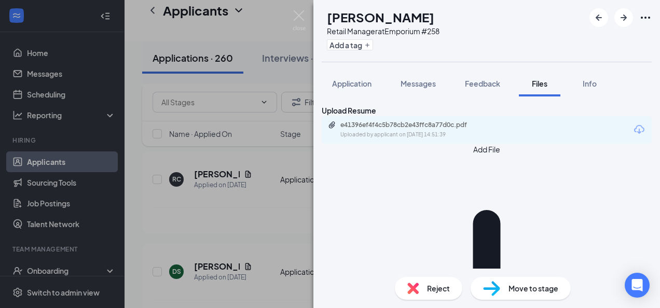
click at [226, 173] on div "SM [PERSON_NAME] Retail Manager at Emporium #258 Add a tag Application Messages…" at bounding box center [330, 154] width 660 height 308
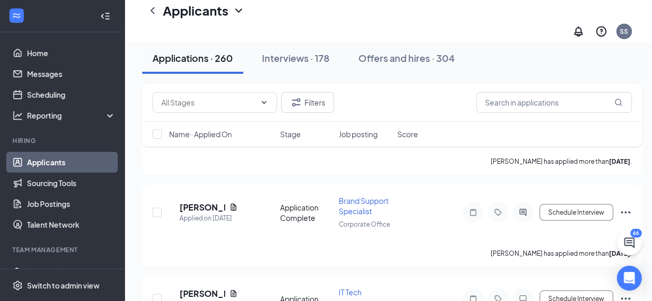
scroll to position [8666, 0]
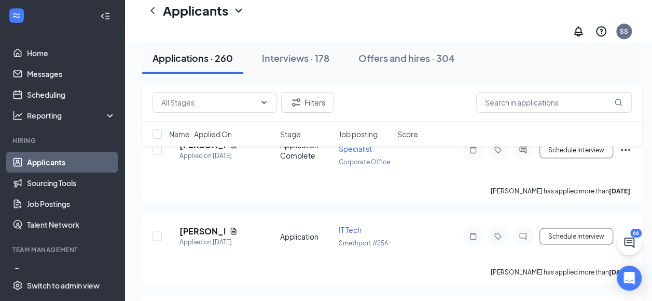
click at [247, 147] on div "Filters Name · Applied On Stage Job posting Score" at bounding box center [392, 120] width 500 height 73
click at [247, 148] on div "Filters Name · Applied On Stage Job posting Score" at bounding box center [392, 120] width 500 height 73
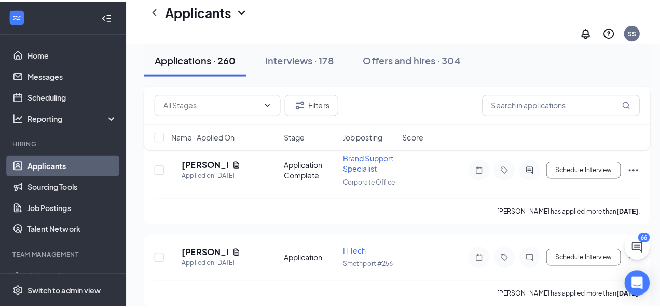
scroll to position [8646, 0]
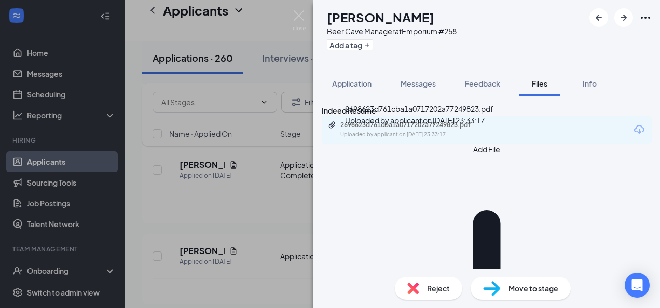
click at [406, 129] on div "2698623d761cba1a0717202a77249823.pdf" at bounding box center [412, 125] width 145 height 8
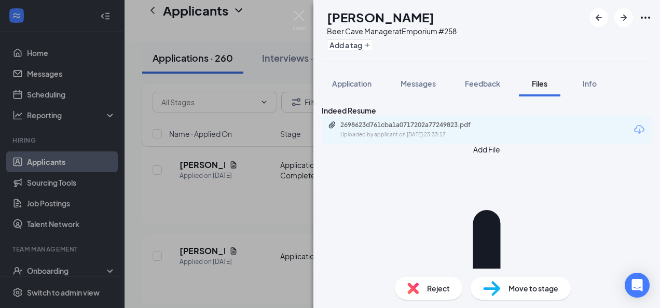
click at [255, 231] on div "LO [PERSON_NAME] Beer Cave Manager at Emporium #258 Add a tag Application Messa…" at bounding box center [330, 154] width 660 height 308
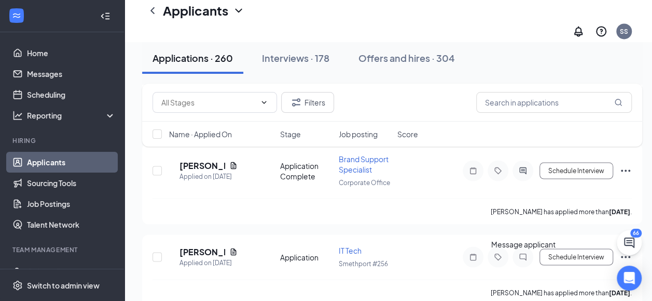
click at [523, 262] on div at bounding box center [326, 150] width 652 height 301
click at [528, 253] on div "Message applicant" at bounding box center [524, 246] width 64 height 16
click at [522, 260] on div "[PERSON_NAME] [PERSON_NAME] PartTime Sales Associate at Emporium #258 Add a tag…" at bounding box center [326, 150] width 652 height 301
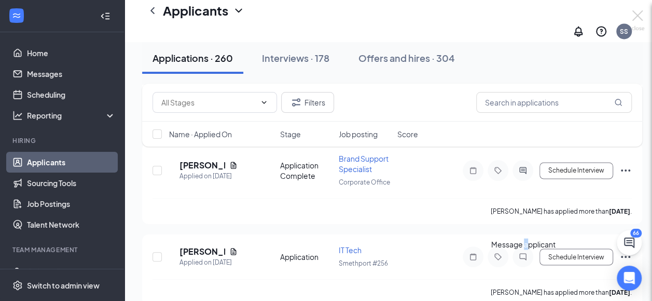
click at [529, 263] on div "[PERSON_NAME] [PERSON_NAME] PartTime Sales Associate at Emporium #258 Add a tag…" at bounding box center [326, 150] width 652 height 301
click at [527, 258] on div "[PERSON_NAME] [PERSON_NAME] PartTime Sales Associate at Emporium #258 Add a tag…" at bounding box center [326, 150] width 652 height 301
click at [525, 261] on div "[PERSON_NAME] [PERSON_NAME] PartTime Sales Associate at Emporium #258 Add a tag…" at bounding box center [326, 150] width 652 height 301
click at [638, 248] on div "[PERSON_NAME] [PERSON_NAME] PartTime Sales Associate at Emporium #258 Add a tag…" at bounding box center [326, 150] width 652 height 301
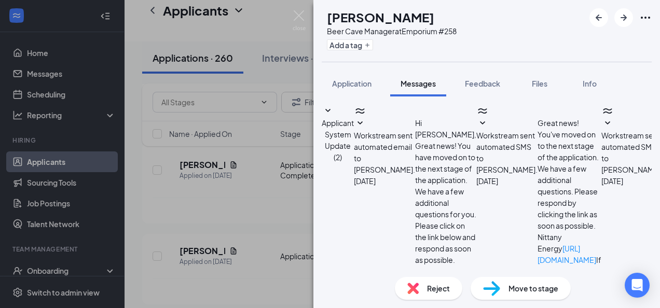
scroll to position [345, 0]
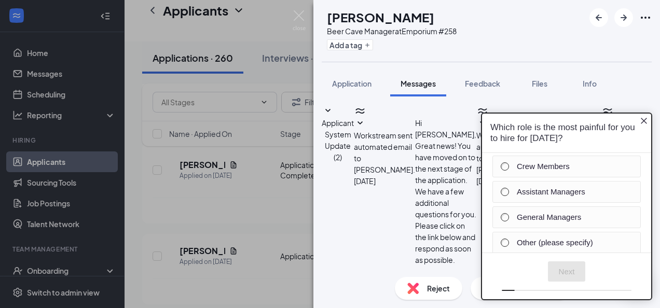
type textarea "i"
click at [645, 120] on icon "Close button" at bounding box center [644, 120] width 6 height 6
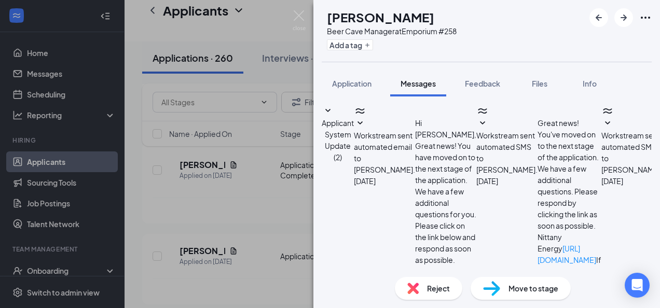
type textarea "i"
type textarea "I will be setting up interviews next week. I am planning on having them at the …"
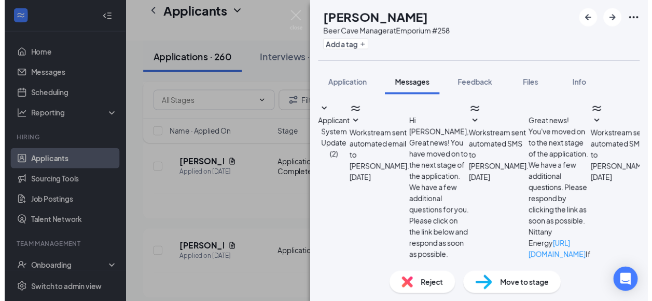
scroll to position [445, 0]
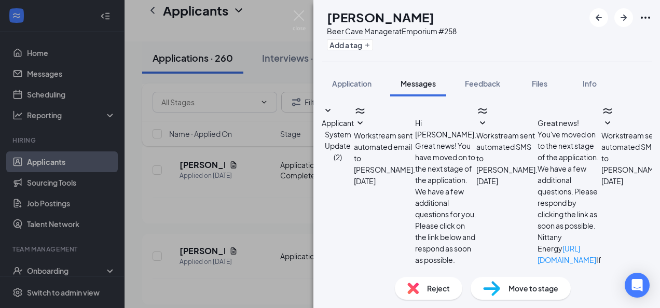
click at [261, 211] on div "LO [PERSON_NAME] Beer Cave Manager at Emporium #258 Add a tag Application Messa…" at bounding box center [330, 154] width 660 height 308
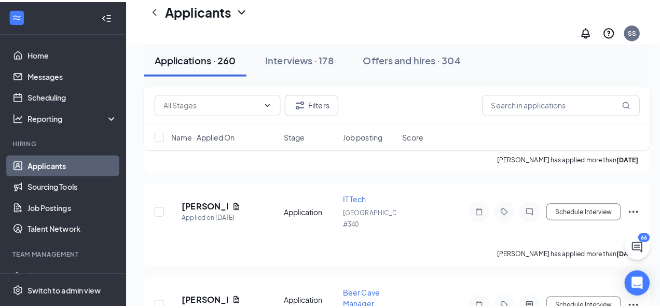
scroll to position [9061, 0]
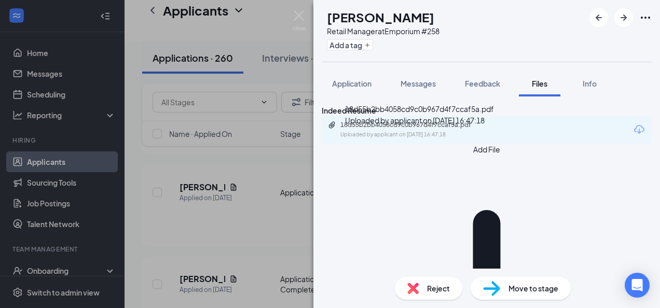
click at [393, 139] on div "18d55b2bb4058cd9c0b967d4f7ccaf5a.pdf Uploaded by applicant on [DATE] 16:47:18" at bounding box center [412, 130] width 168 height 18
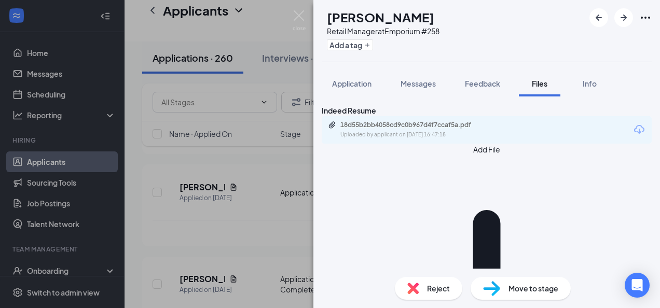
click at [262, 228] on div "SH [PERSON_NAME] Retail Manager at Emporium #258 Add a tag Application Messages…" at bounding box center [330, 154] width 660 height 308
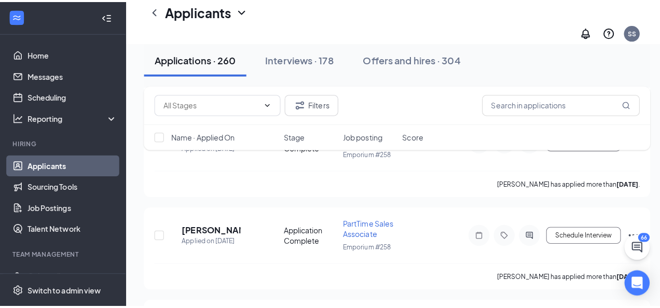
scroll to position [9227, 0]
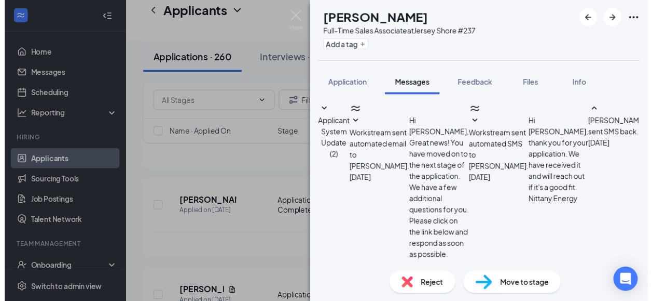
scroll to position [290, 0]
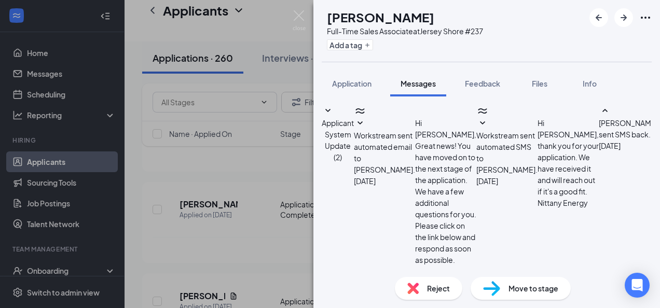
click at [199, 239] on div "DP [PERSON_NAME] Full-Time Sales Associate at [GEOGRAPHIC_DATA] #237 Add a tag …" at bounding box center [330, 154] width 660 height 308
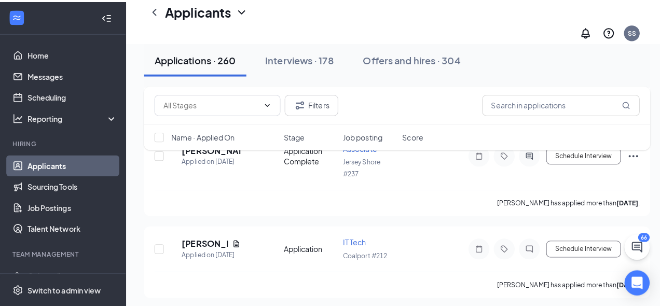
scroll to position [9815, 0]
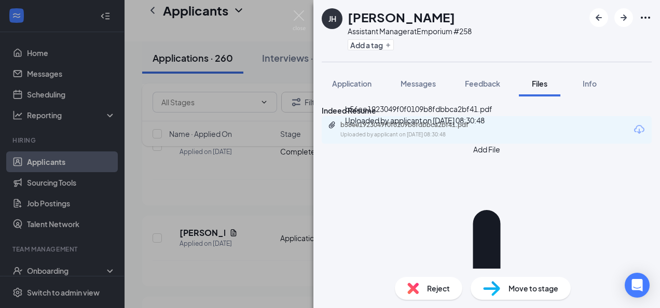
click at [393, 129] on div "b56ee1923049f0f0109b8fdbbca2bf41.pdf" at bounding box center [412, 125] width 145 height 8
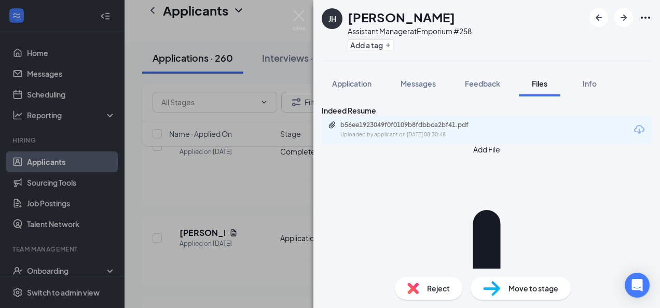
click at [222, 171] on div "[PERSON_NAME] Assistant Manager at Emporium #258 Add a tag Application Messages…" at bounding box center [330, 154] width 660 height 308
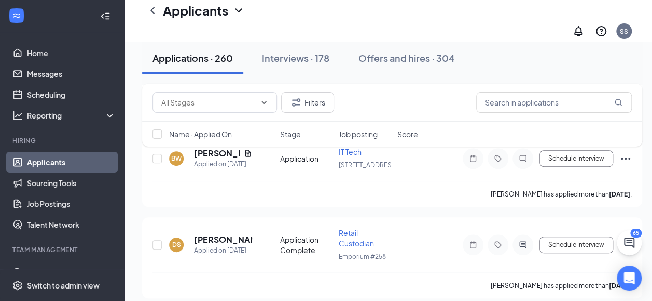
scroll to position [9960, 0]
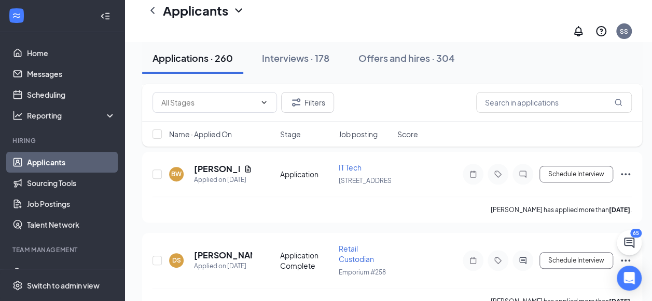
checkbox input "true"
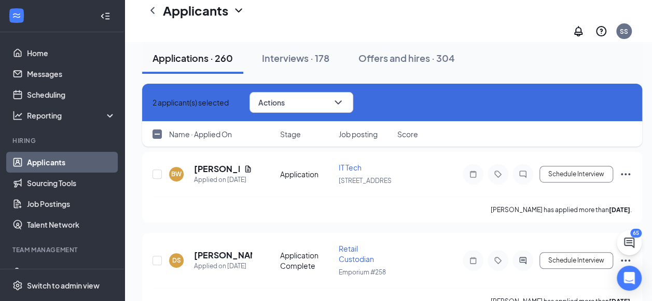
checkbox input "false"
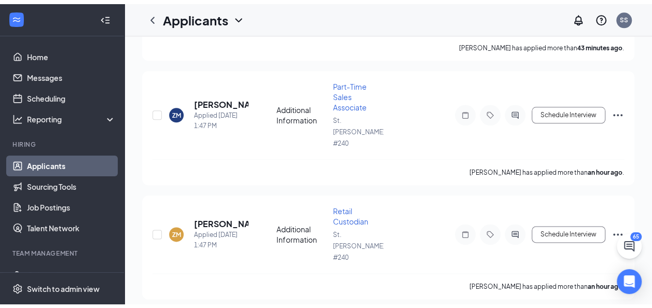
scroll to position [0, 0]
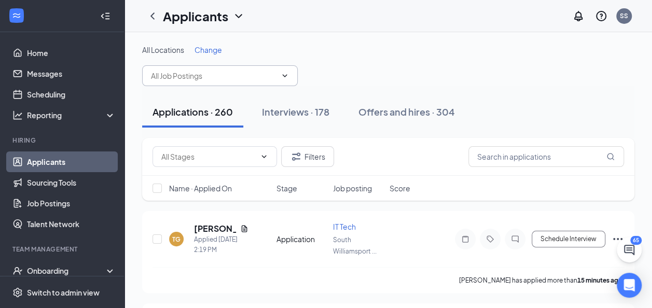
click at [228, 73] on input "text" at bounding box center [214, 75] width 126 height 11
type input "e"
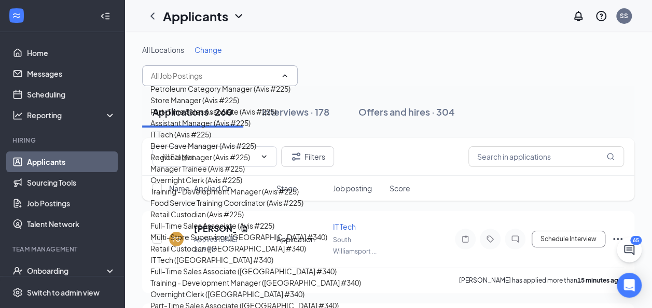
click at [210, 48] on span "Change" at bounding box center [209, 49] width 28 height 9
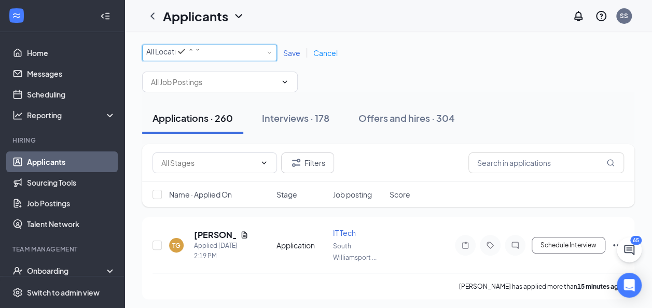
click at [201, 53] on icon "SmallChevronDown" at bounding box center [198, 50] width 6 height 6
type input "emp"
click at [201, 80] on span "Emporium #258" at bounding box center [173, 77] width 55 height 9
click at [296, 55] on span "Save" at bounding box center [291, 52] width 17 height 9
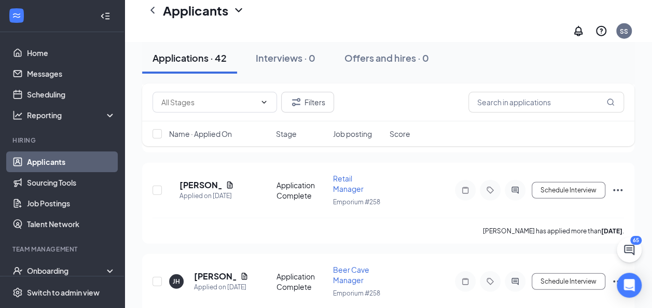
scroll to position [1246, 0]
click at [160, 277] on input "checkbox" at bounding box center [157, 281] width 9 height 9
checkbox input "true"
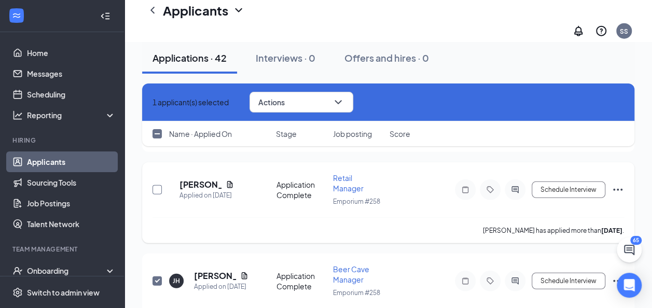
click at [157, 185] on input "checkbox" at bounding box center [157, 189] width 9 height 9
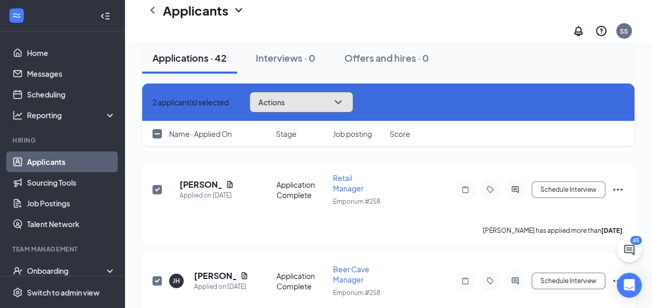
click at [345, 106] on icon "ChevronDown" at bounding box center [338, 102] width 12 height 12
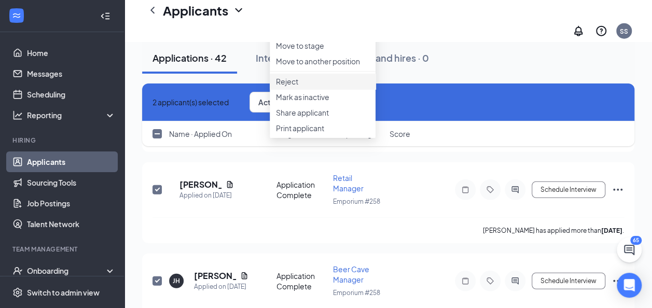
click at [292, 87] on p "Reject" at bounding box center [322, 81] width 93 height 10
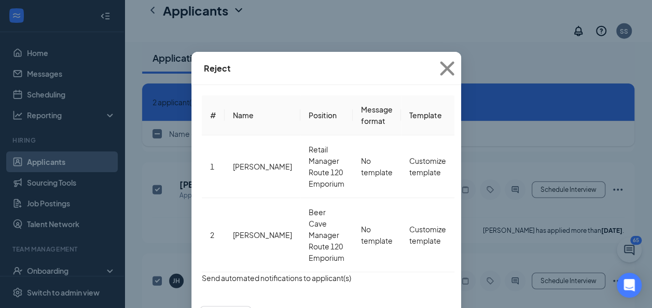
click at [202, 272] on button "button" at bounding box center [202, 277] width 0 height 11
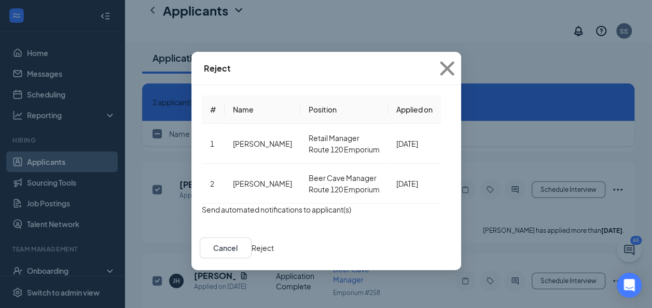
click at [274, 246] on button "Reject" at bounding box center [263, 247] width 22 height 11
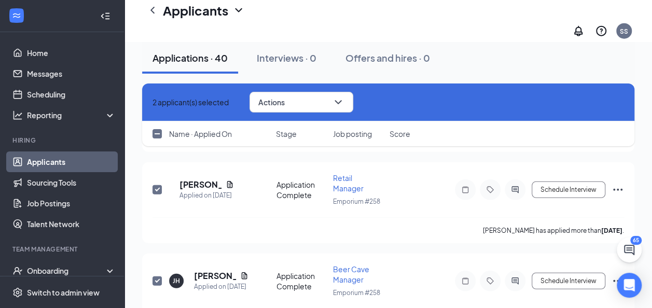
checkbox input "false"
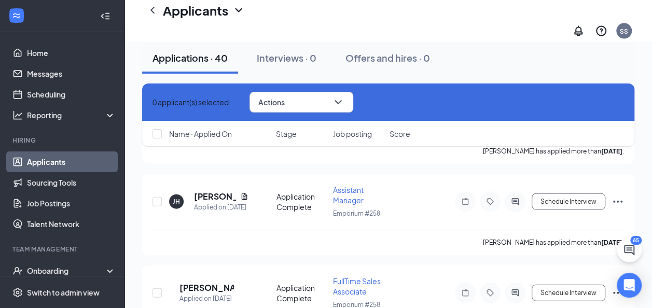
scroll to position [1142, 0]
click at [158, 289] on input "checkbox" at bounding box center [157, 293] width 9 height 9
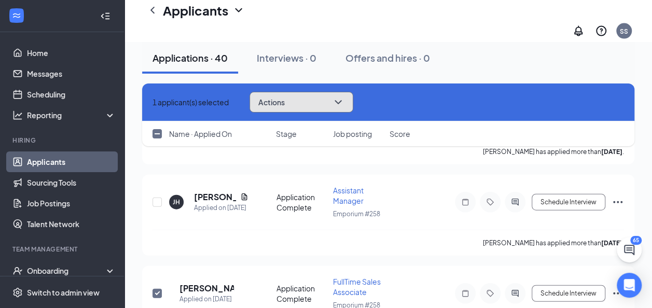
click at [339, 94] on button "Actions" at bounding box center [302, 102] width 104 height 21
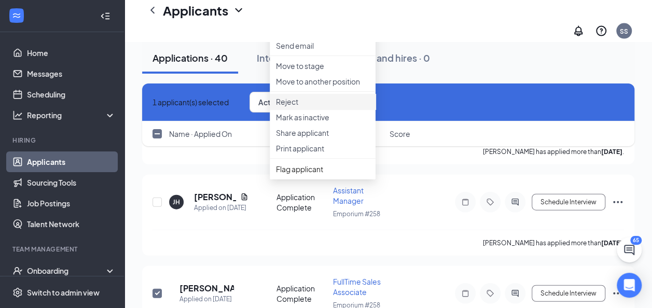
click at [301, 107] on p "Reject" at bounding box center [322, 102] width 93 height 10
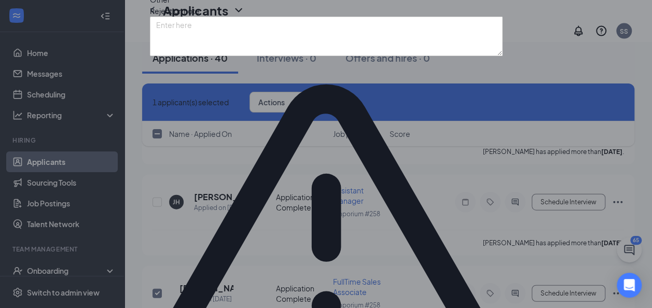
scroll to position [73, 0]
drag, startPoint x: 469, startPoint y: 259, endPoint x: 458, endPoint y: 259, distance: 11.4
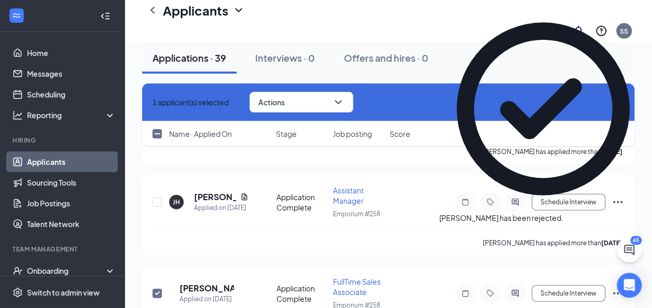
checkbox input "false"
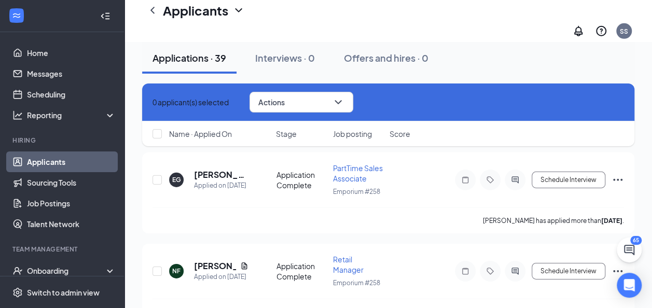
scroll to position [1536, 0]
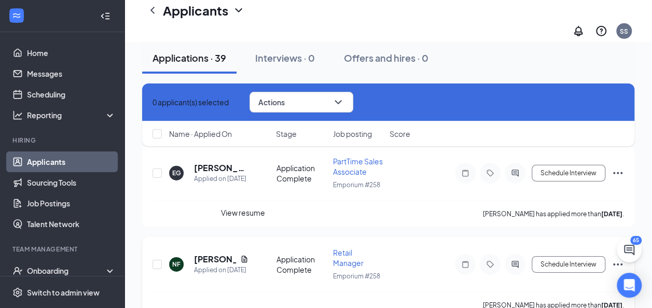
click at [242, 256] on icon "Document" at bounding box center [244, 259] width 6 height 7
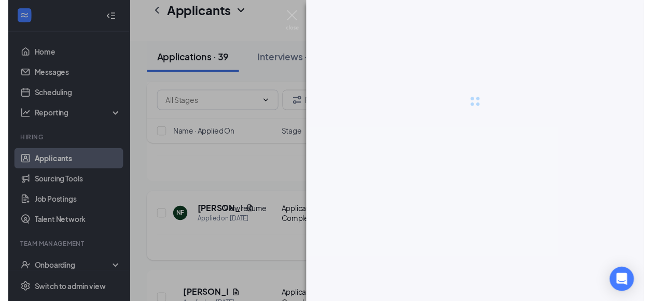
scroll to position [1495, 0]
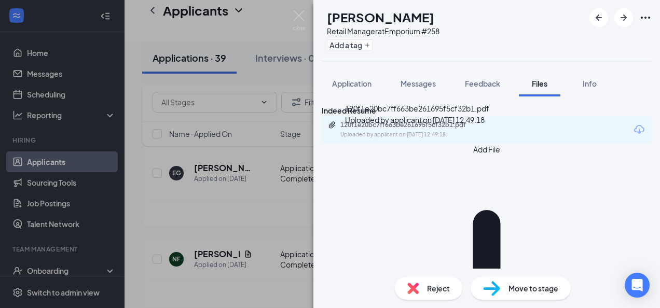
click at [418, 139] on div "Uploaded by applicant on [DATE] 12:49:18" at bounding box center [418, 135] width 156 height 8
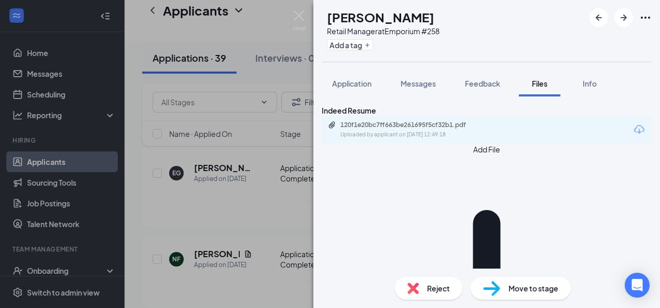
click at [252, 176] on div "NF [PERSON_NAME] Retail Manager at Emporium #258 Add a tag Application Messages…" at bounding box center [330, 154] width 660 height 308
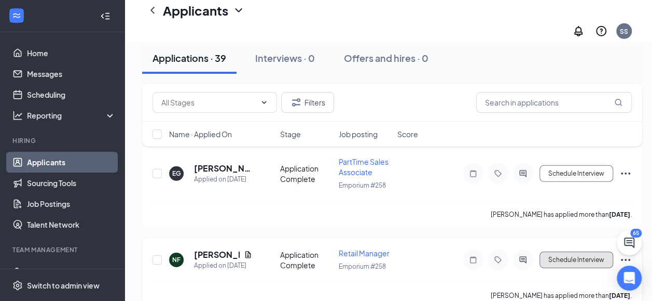
click at [576, 251] on button "Schedule Interview" at bounding box center [577, 259] width 74 height 17
type input "Onsite Interview (next stage)"
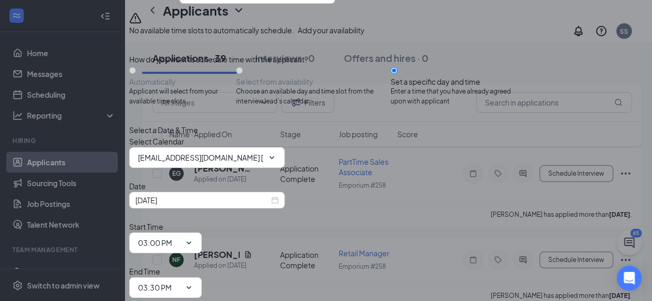
scroll to position [89, 0]
click at [276, 161] on icon "ChevronDown" at bounding box center [272, 157] width 8 height 8
click at [264, 163] on input "[EMAIL_ADDRESS][DOMAIN_NAME] [EMAIL_ADDRESS][DOMAIN_NAME]'s Calendar" at bounding box center [201, 157] width 126 height 11
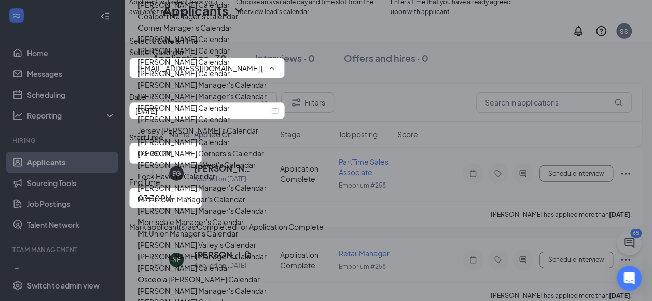
scroll to position [544, 0]
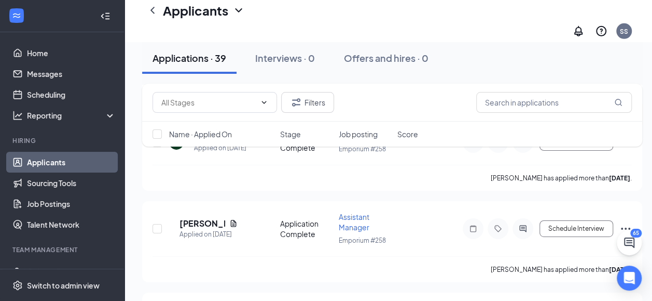
scroll to position [1619, 0]
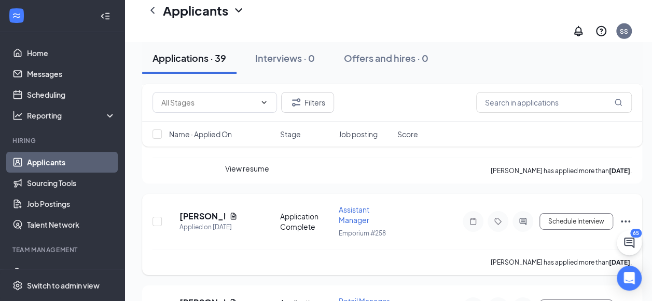
click at [238, 212] on icon "Document" at bounding box center [233, 216] width 8 height 8
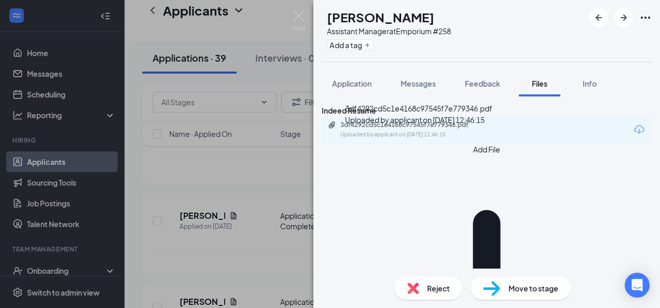
click at [398, 129] on div "3df4292cd5c1e4168c97545f7e779346.pdf" at bounding box center [412, 125] width 145 height 8
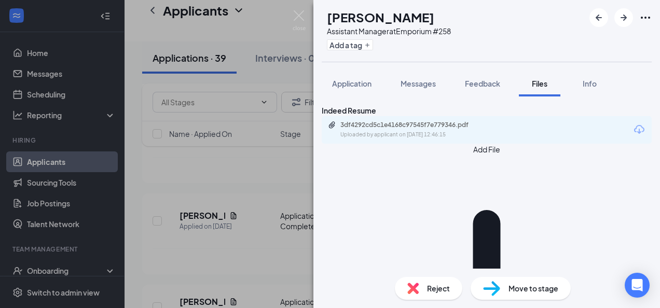
click at [240, 254] on div "WO [PERSON_NAME] Assistant Manager at Emporium #258 Add a tag Application Messa…" at bounding box center [330, 154] width 660 height 308
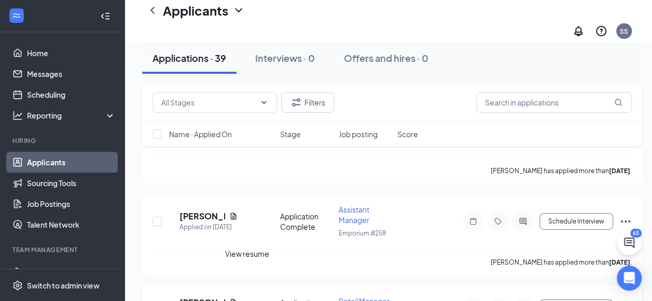
click at [237, 298] on icon "Document" at bounding box center [234, 301] width 6 height 7
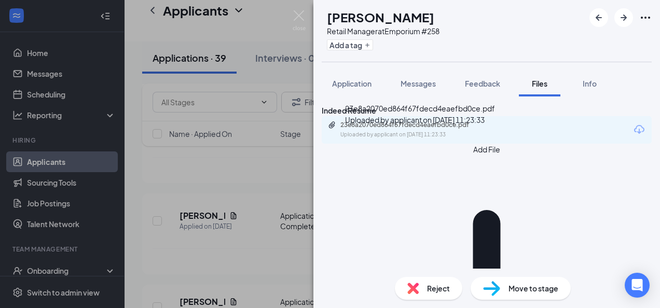
click at [416, 129] on div "23e8a2070ed864f67fdecd4eaefbd0ce.pdf" at bounding box center [412, 125] width 145 height 8
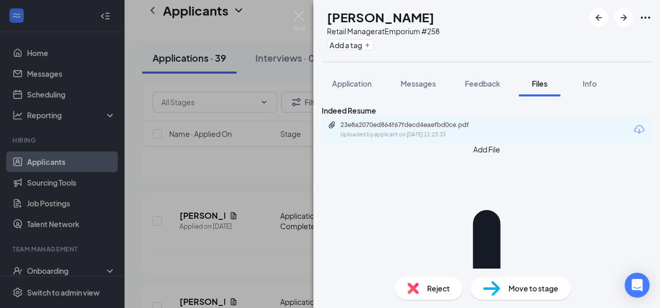
click at [161, 224] on div "HT [PERSON_NAME] Retail Manager at Emporium #258 Add a tag Application Messages…" at bounding box center [330, 154] width 660 height 308
click at [217, 249] on div "[PERSON_NAME] has applied more than [DATE] ." at bounding box center [393, 262] width 480 height 26
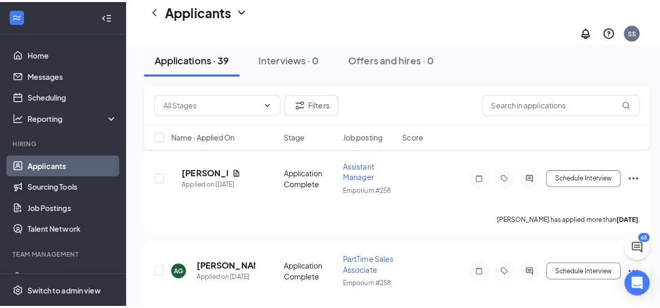
scroll to position [1848, 0]
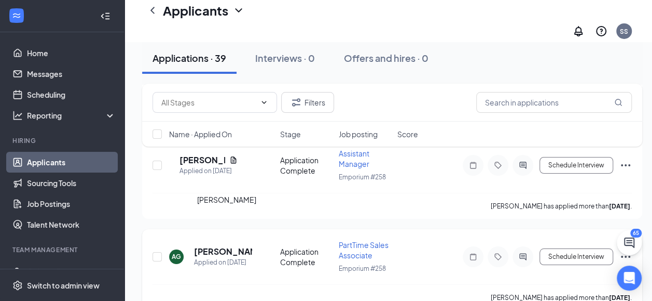
click at [212, 246] on h5 "[PERSON_NAME]" at bounding box center [223, 251] width 58 height 11
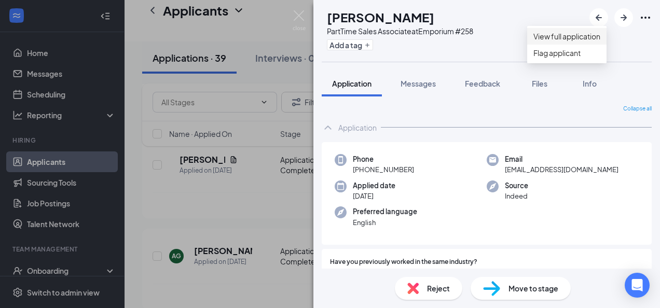
click at [590, 42] on link "View full application" at bounding box center [567, 36] width 67 height 11
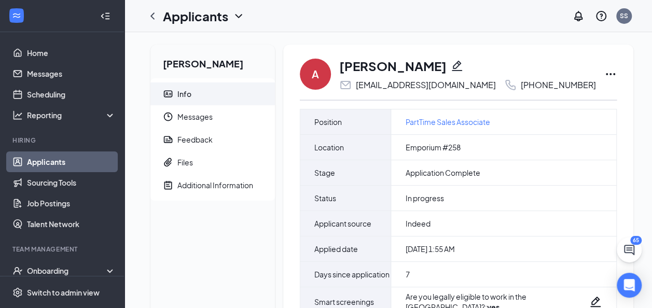
click at [605, 72] on icon "Ellipses" at bounding box center [611, 74] width 12 height 12
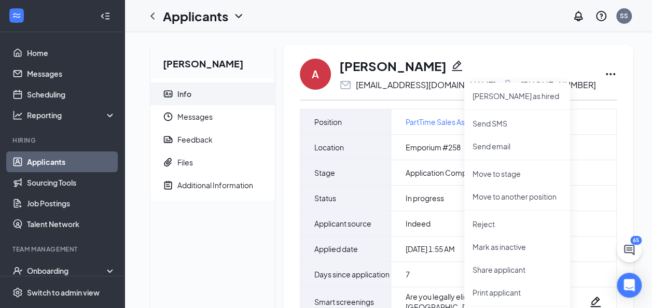
click at [619, 198] on div "Ashleigh Gross Info Messages Feedback Files Additional Information A Ashleigh G…" at bounding box center [392, 280] width 500 height 470
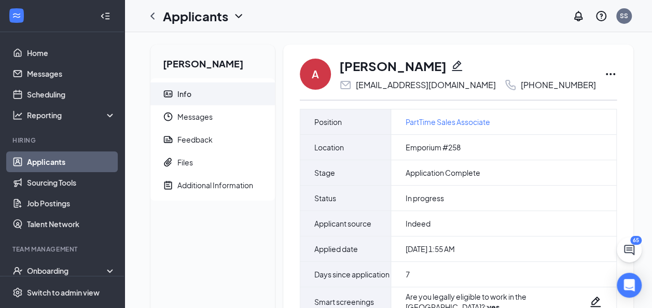
click at [452, 70] on icon "Pencil" at bounding box center [457, 66] width 10 height 10
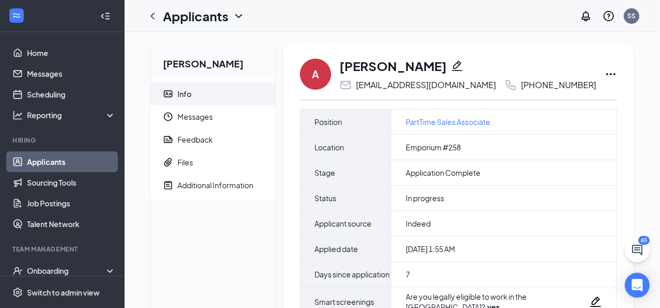
type input "(814) 349-3552"
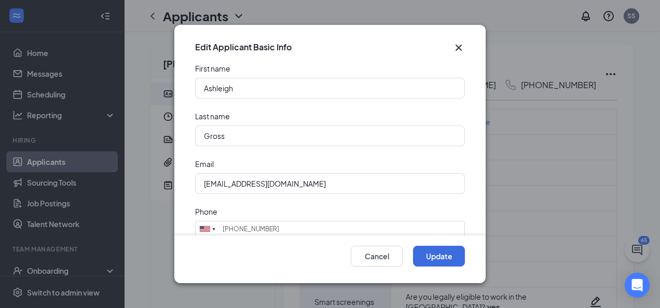
click at [457, 47] on icon "Cross" at bounding box center [459, 48] width 12 height 12
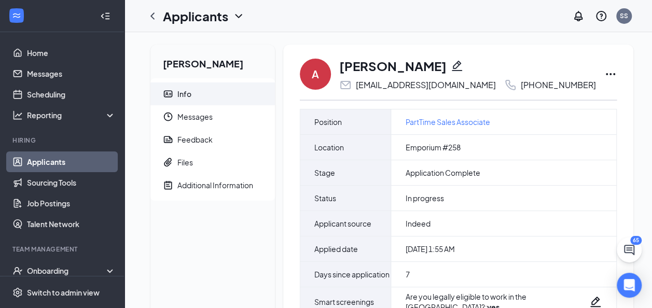
click at [605, 72] on icon "Ellipses" at bounding box center [611, 74] width 12 height 12
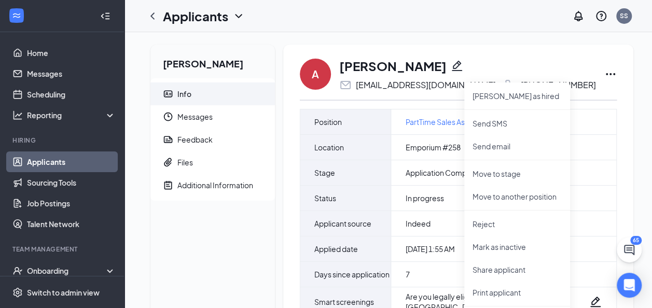
click at [196, 253] on div "Ashleigh Gross Info Messages Feedback Files Additional Information" at bounding box center [213, 275] width 125 height 461
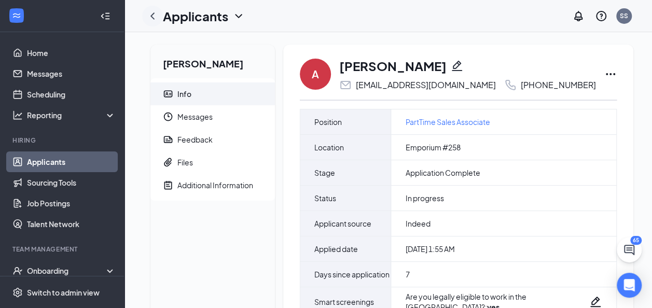
click at [152, 17] on icon "ChevronLeft" at bounding box center [153, 15] width 4 height 7
